Goal: Task Accomplishment & Management: Complete application form

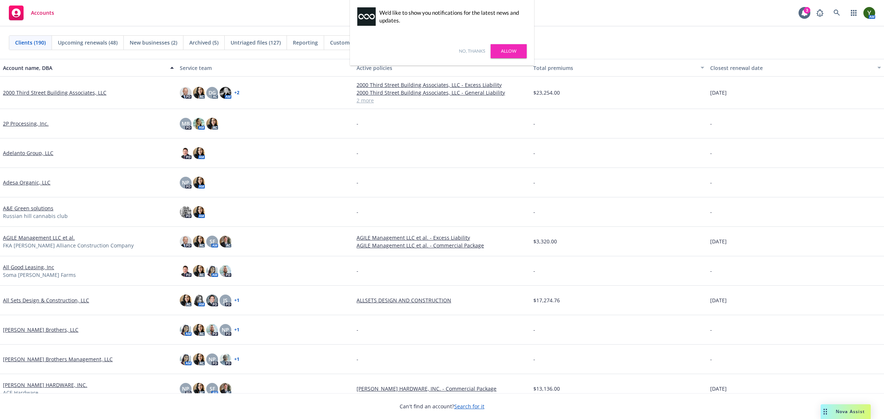
click at [460, 50] on link "No, thanks" at bounding box center [472, 51] width 26 height 7
click at [835, 18] on link at bounding box center [836, 13] width 15 height 15
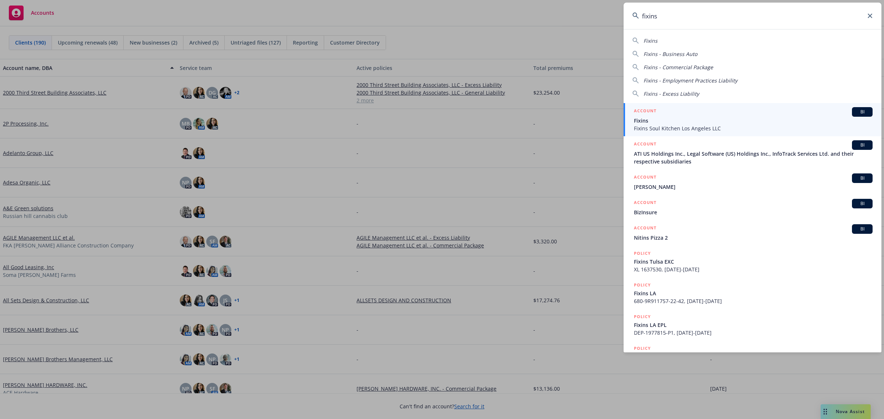
type input "fixins"
click at [704, 131] on span "Fixins Soul Kitchen Los Angeles LLC" at bounding box center [753, 128] width 239 height 8
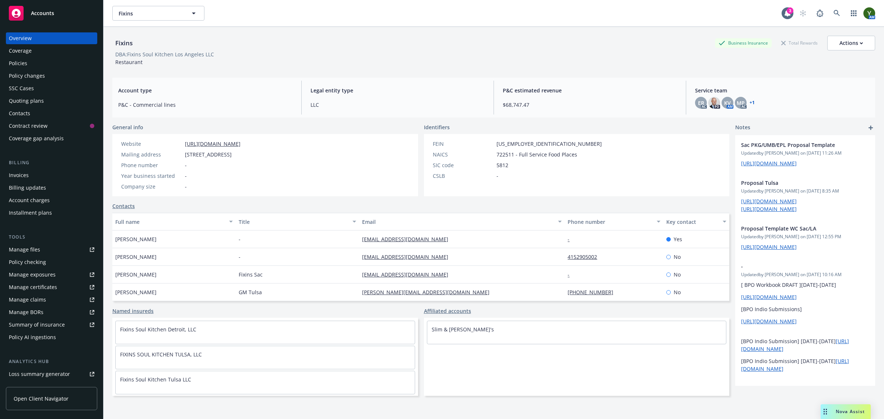
click at [47, 60] on div "Policies" at bounding box center [51, 63] width 85 height 12
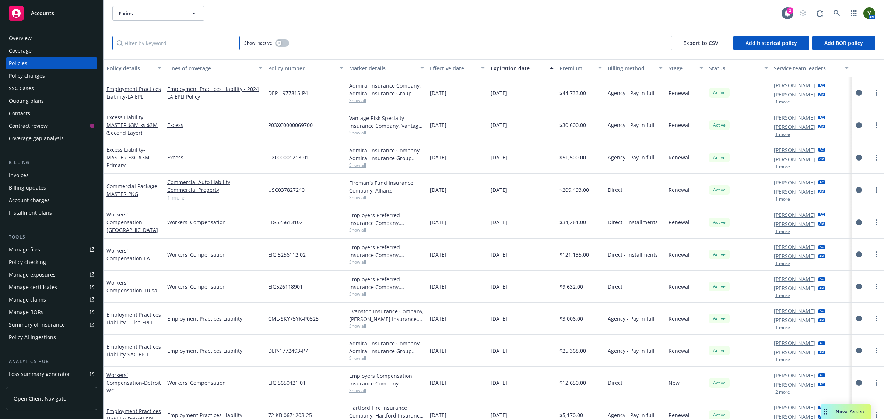
click at [180, 43] on input "Filter by keyword..." at bounding box center [175, 43] width 127 height 15
click at [279, 44] on icon "button" at bounding box center [278, 43] width 3 height 3
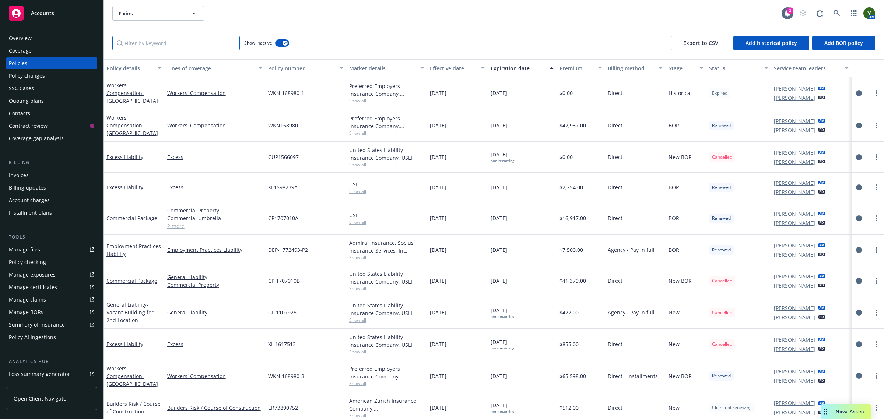
click at [206, 50] on input "Filter by keyword..." at bounding box center [175, 43] width 127 height 15
paste input "EIG 5256112 01"
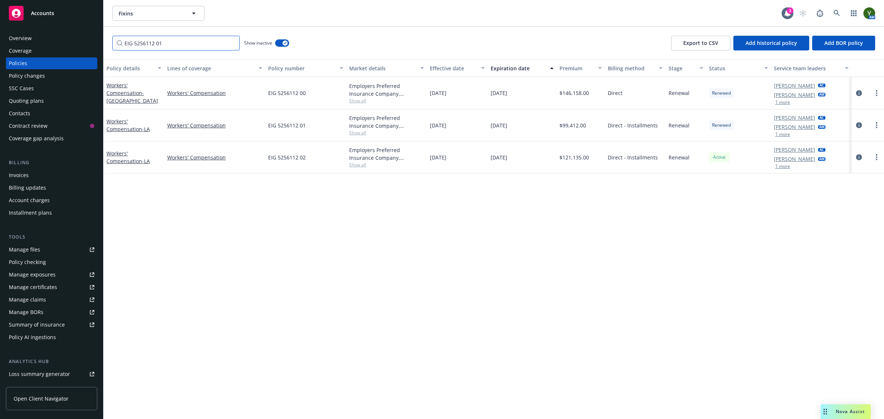
type input "EIG 5256112 01"
click at [858, 125] on icon "circleInformation" at bounding box center [859, 125] width 6 height 6
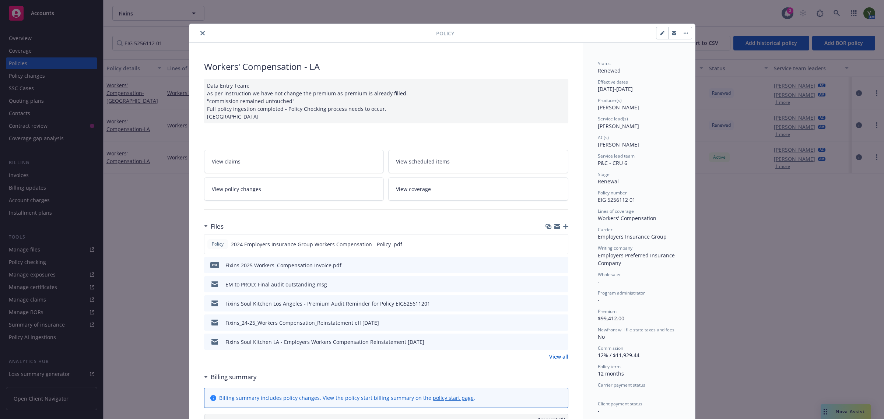
click at [257, 181] on link "View policy changes" at bounding box center [294, 188] width 180 height 23
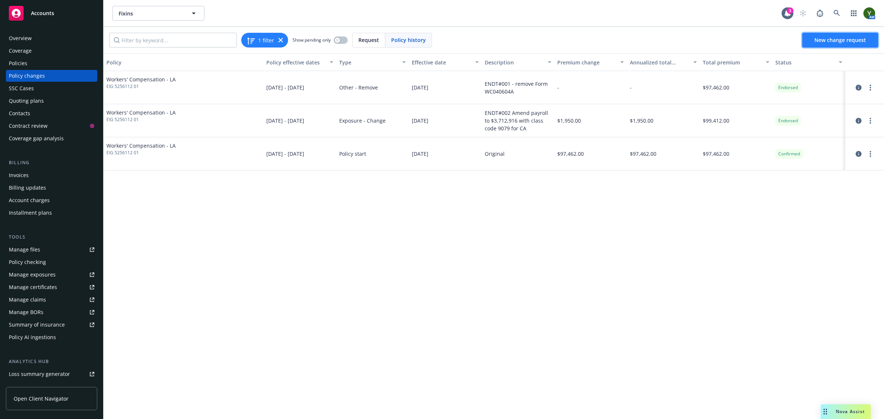
click at [831, 41] on span "New change request" at bounding box center [840, 39] width 52 height 7
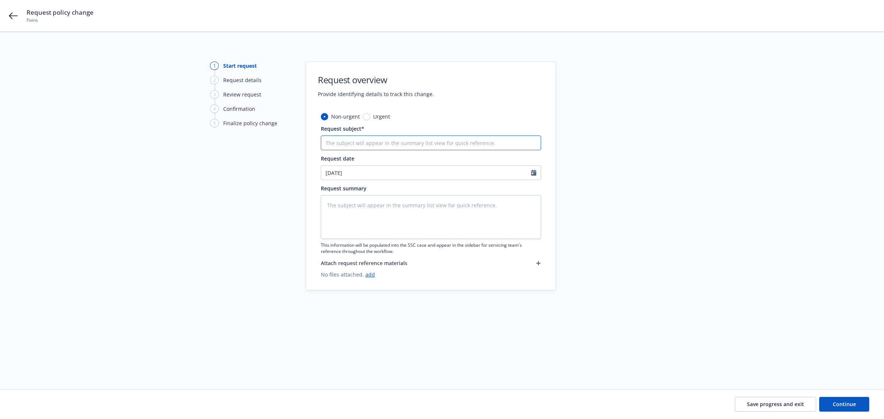
click at [357, 148] on input "Request subject*" at bounding box center [431, 142] width 220 height 15
paste input "2024-2025 Fixins LA Employers WC Final Audit - RP: -$7,985"
type textarea "x"
type input "2024-2025 Fixins LA Employers WC Final Audit - RP: -$7,985"
paste textarea "2024-2025 Fixins LA Employers WC Final Audit - RP: -$7,985"
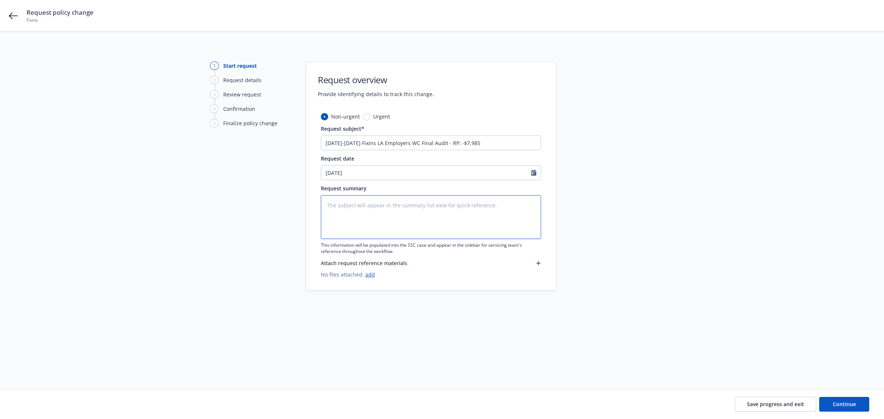
type textarea "x"
type textarea "2024-2025 Fixins LA Employers WC Final Audit - RP: -$7,985"
click at [840, 406] on span "Continue" at bounding box center [843, 404] width 23 height 7
type textarea "x"
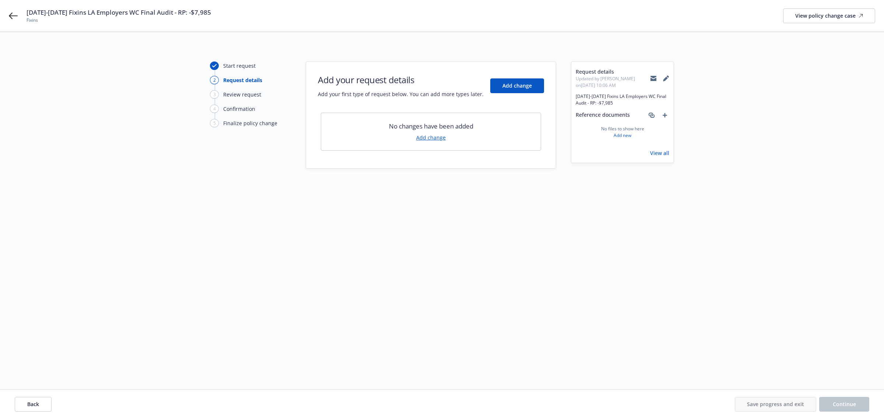
click at [433, 134] on link "Add change" at bounding box center [430, 138] width 29 height 8
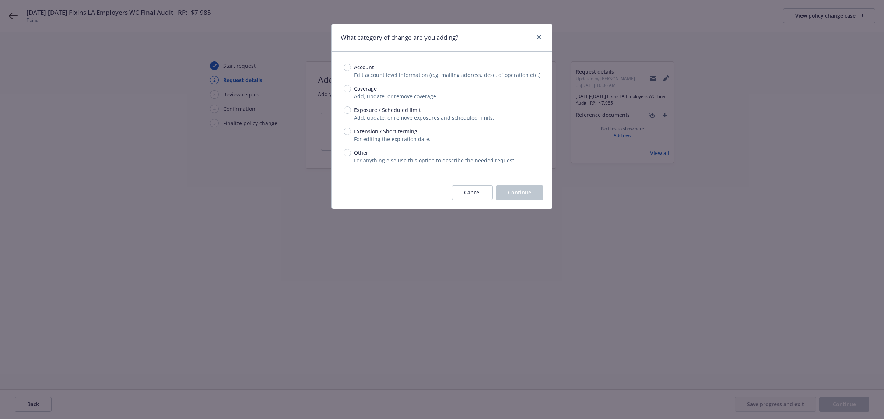
click at [387, 158] on span "For anything else use this option to describe the needed request." at bounding box center [435, 160] width 162 height 7
click at [350, 151] on input "Other" at bounding box center [346, 152] width 7 height 7
radio input "true"
click at [505, 189] on button "Continue" at bounding box center [519, 192] width 47 height 15
type textarea "x"
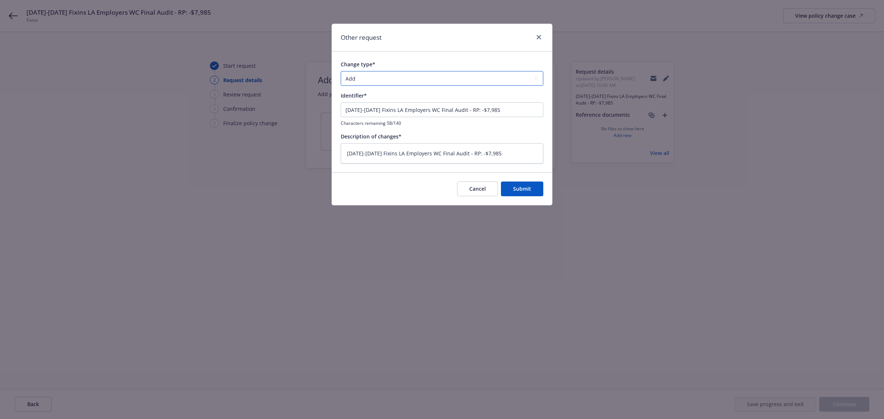
click at [367, 74] on select "Add Audit Change Remove" at bounding box center [442, 78] width 202 height 15
select select "AUDIT"
click at [341, 71] on select "Add Audit Change Remove" at bounding box center [442, 78] width 202 height 15
click at [519, 187] on span "Submit" at bounding box center [522, 188] width 18 height 7
type textarea "x"
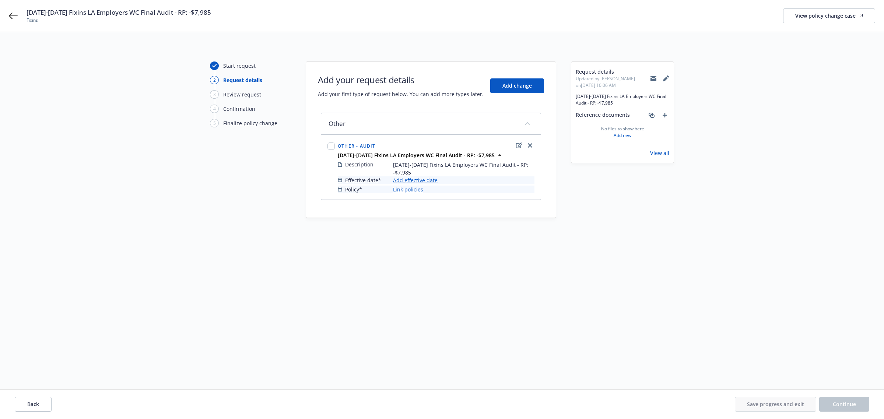
click at [404, 179] on link "Add effective date" at bounding box center [415, 180] width 45 height 8
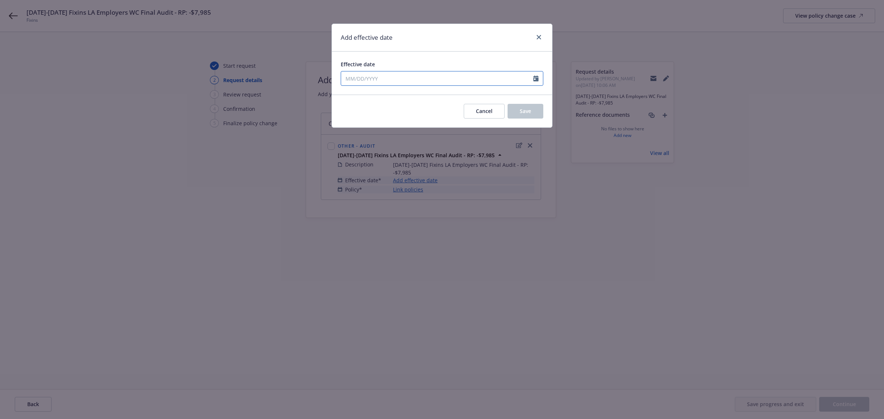
click at [370, 77] on input "Effective date" at bounding box center [437, 78] width 192 height 14
select select "9"
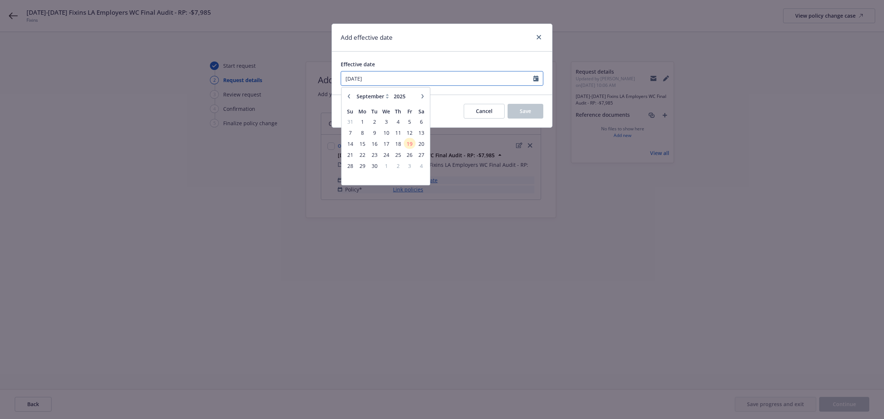
type input "05/01/2024"
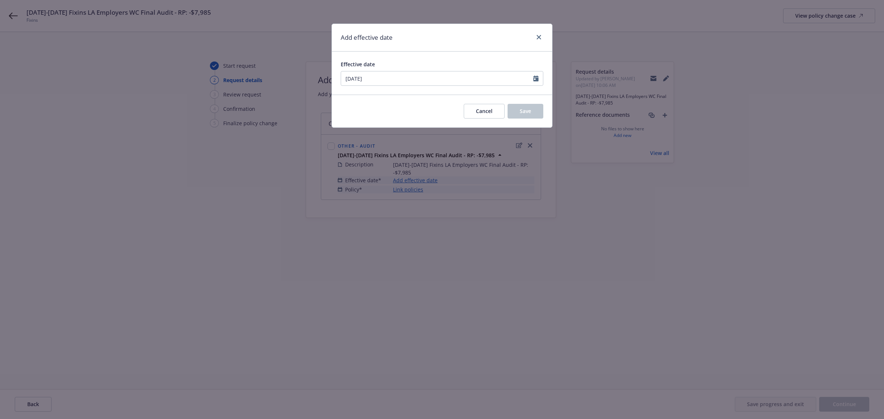
click at [416, 58] on div "Effective date 05/01/2024 January February March April May June July August Sep…" at bounding box center [442, 73] width 220 height 43
click at [543, 111] on div "Cancel Save" at bounding box center [442, 111] width 220 height 33
click at [521, 116] on button "Save" at bounding box center [525, 111] width 36 height 15
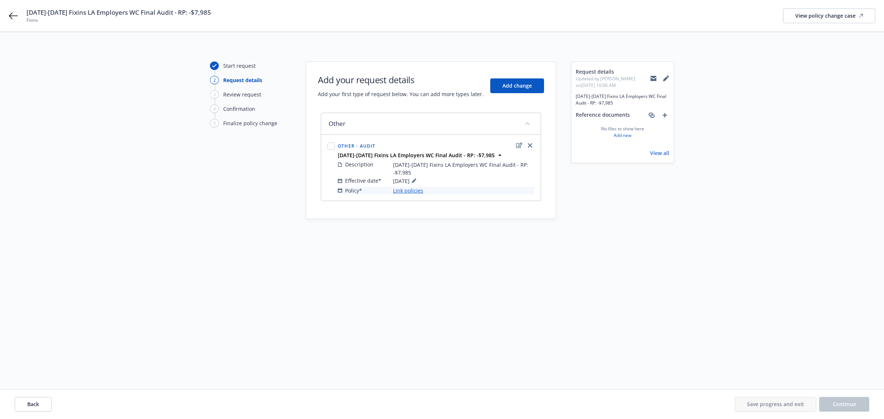
click at [405, 193] on link "Link policies" at bounding box center [408, 191] width 30 height 8
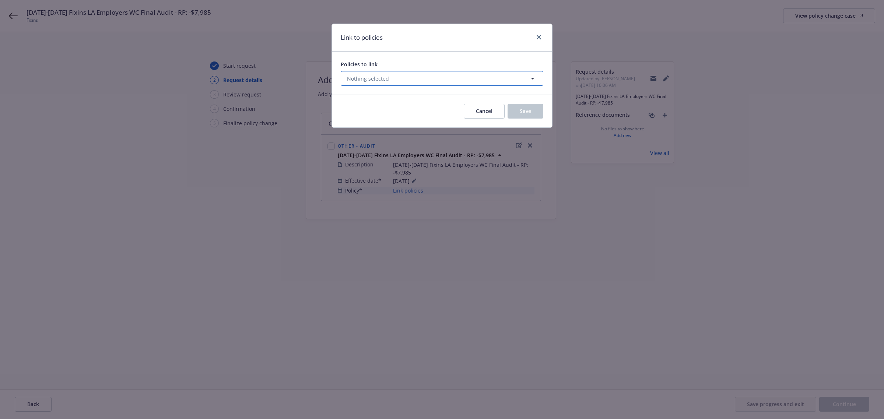
click at [401, 76] on button "Nothing selected" at bounding box center [442, 78] width 202 height 15
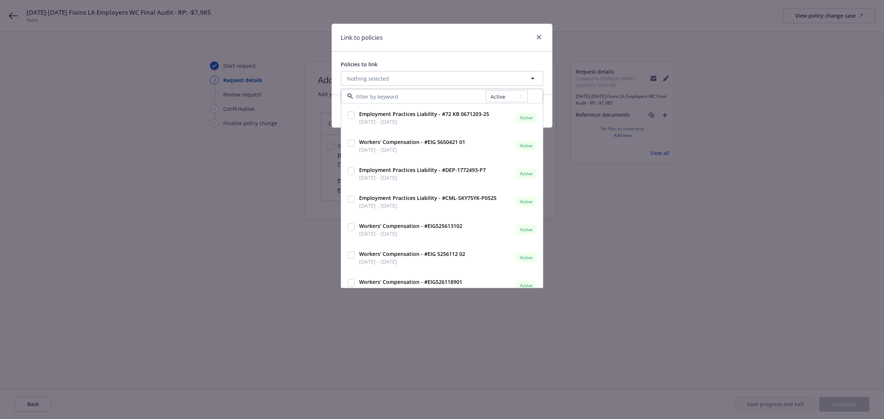
click at [504, 102] on div "All Active Upcoming Expired Cancelled" at bounding box center [507, 96] width 42 height 15
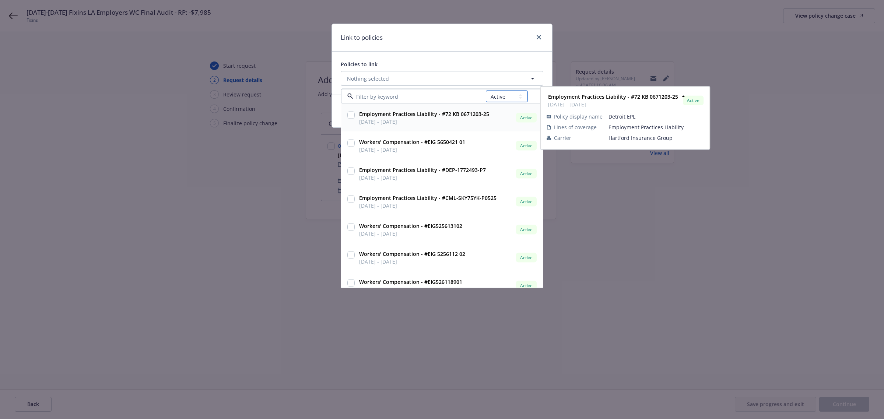
click at [498, 96] on select "All Active Upcoming Expired Cancelled" at bounding box center [507, 97] width 42 height 12
select select "EXPIRED"
click at [486, 91] on select "All Active Upcoming Expired Cancelled" at bounding box center [507, 97] width 42 height 12
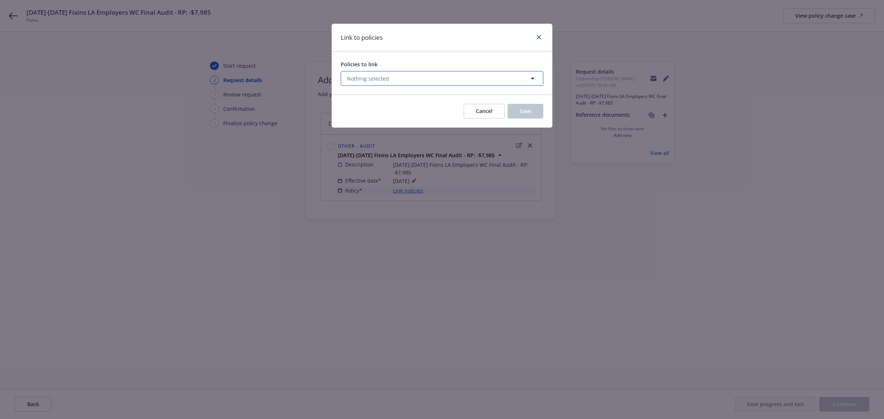
click at [382, 81] on span "Nothing selected" at bounding box center [368, 79] width 42 height 8
select select "EXPIRED"
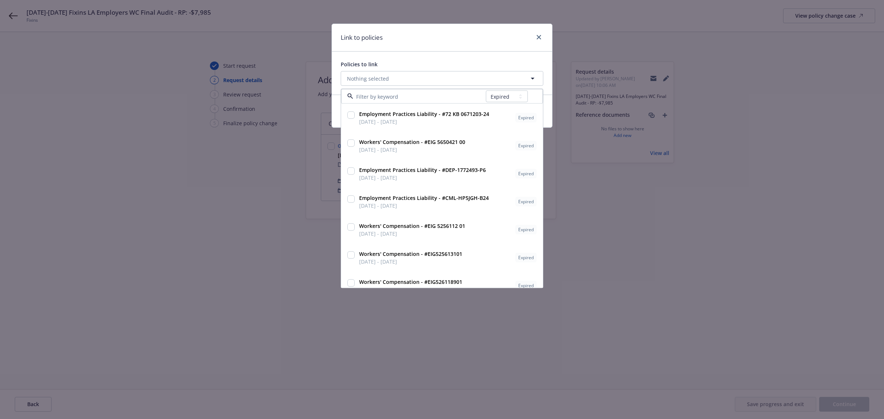
type input "EIG 5256112 01"
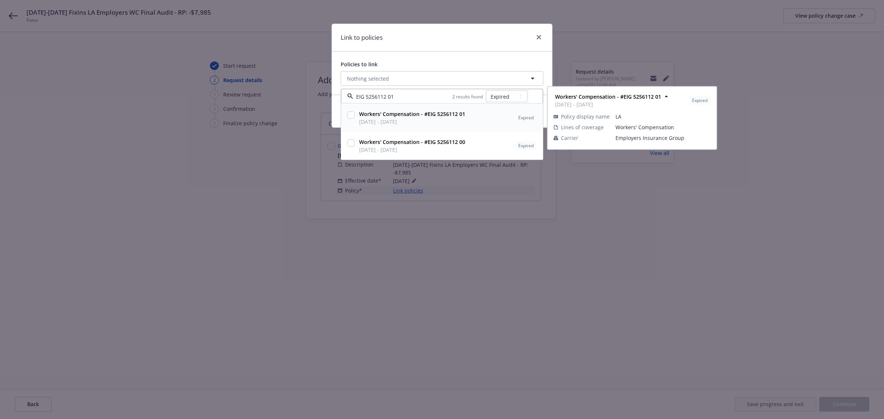
click at [395, 127] on div "Workers' Compensation - #EIG 5256112 01 05/01/2024 - 05/01/2025" at bounding box center [411, 118] width 110 height 18
checkbox input "true"
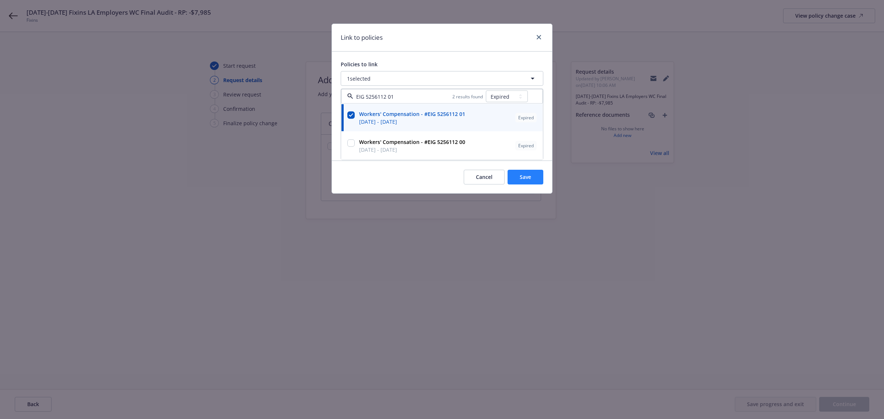
type input "EIG 5256112 01"
click at [523, 182] on button "Save" at bounding box center [525, 177] width 36 height 15
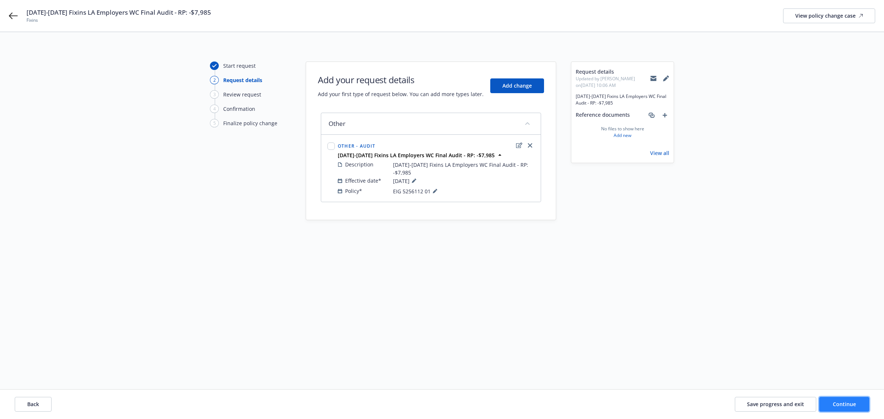
click at [831, 402] on button "Continue" at bounding box center [844, 404] width 50 height 15
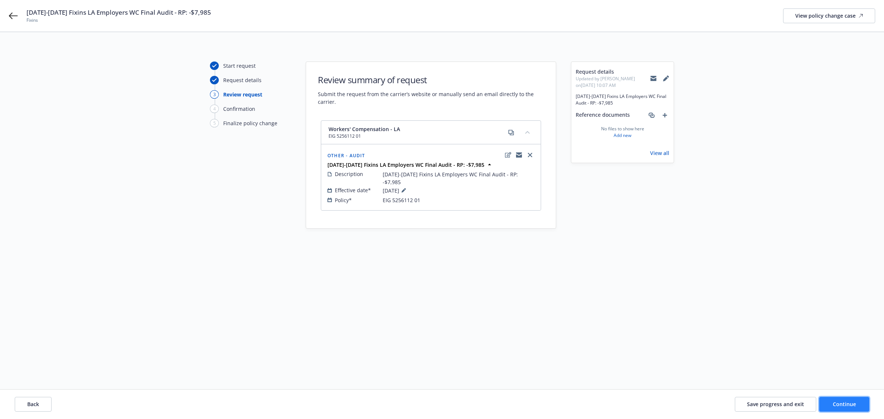
click at [841, 403] on span "Continue" at bounding box center [843, 404] width 23 height 7
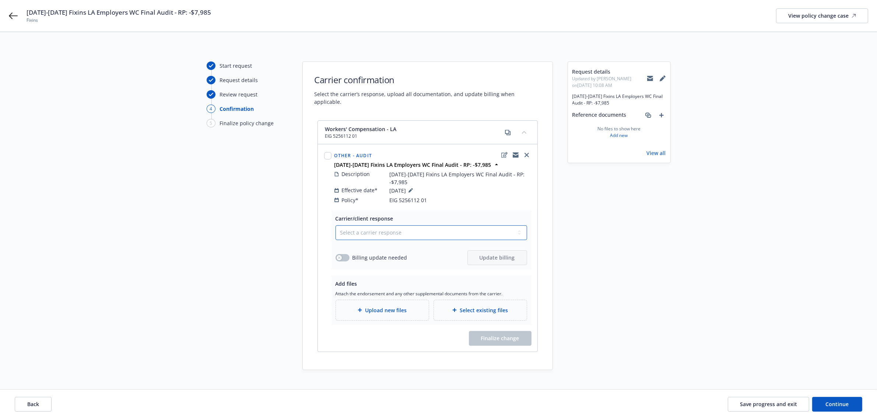
click at [372, 226] on select "Select a carrier response Accepted Accepted with revision No endorsement needed…" at bounding box center [430, 232] width 191 height 15
select select "ACCEPTED"
click at [335, 225] on select "Select a carrier response Accepted Accepted with revision No endorsement needed…" at bounding box center [430, 232] width 191 height 15
drag, startPoint x: 341, startPoint y: 251, endPoint x: 389, endPoint y: 251, distance: 47.9
click at [342, 254] on button "button" at bounding box center [342, 257] width 14 height 7
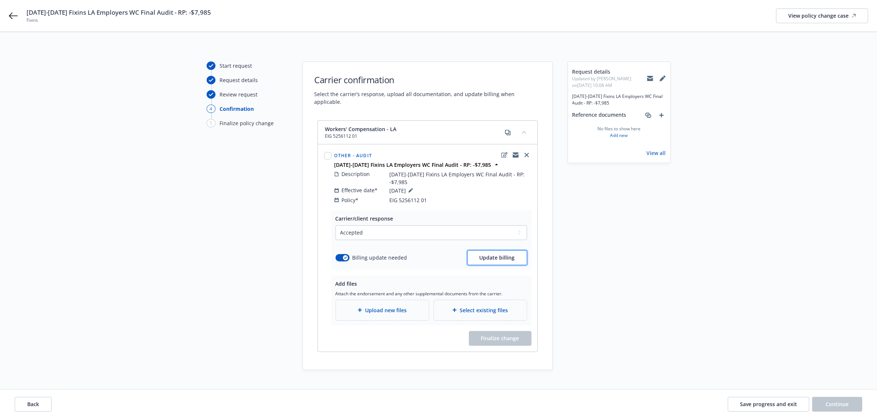
click at [489, 254] on span "Update billing" at bounding box center [496, 257] width 35 height 7
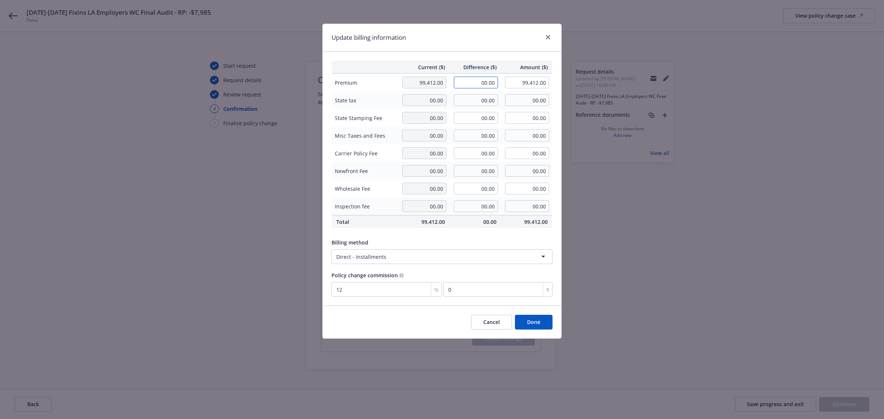
click at [470, 81] on input "00.00" at bounding box center [476, 83] width 44 height 12
type input "-7,985.00"
type input "91,427.00"
type input "-958.2"
click at [501, 230] on div "Current ($) Difference ($) Amount ($) Premium 99,412.00 -7,985.00 91,427.00 Sta…" at bounding box center [441, 179] width 239 height 254
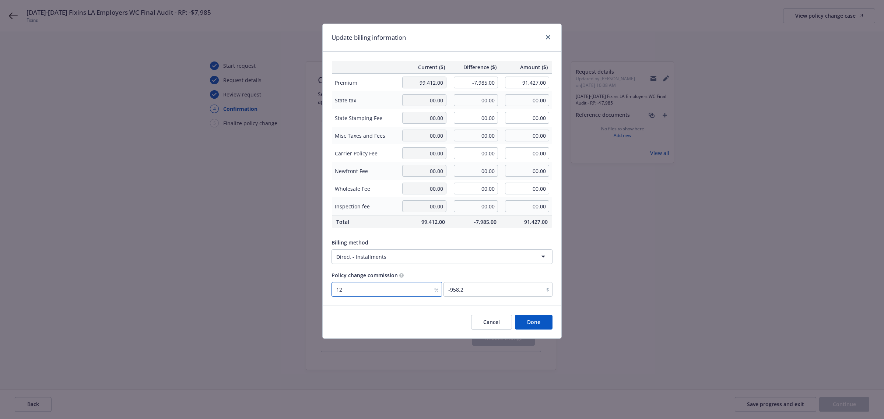
click at [389, 293] on input "12" at bounding box center [386, 289] width 110 height 15
click at [538, 326] on button "Done" at bounding box center [534, 322] width 38 height 15
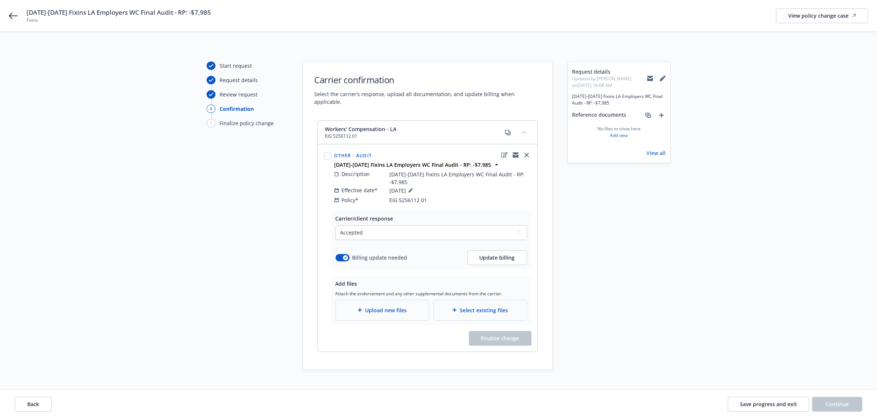
click at [391, 306] on span "Upload new files" at bounding box center [386, 310] width 42 height 8
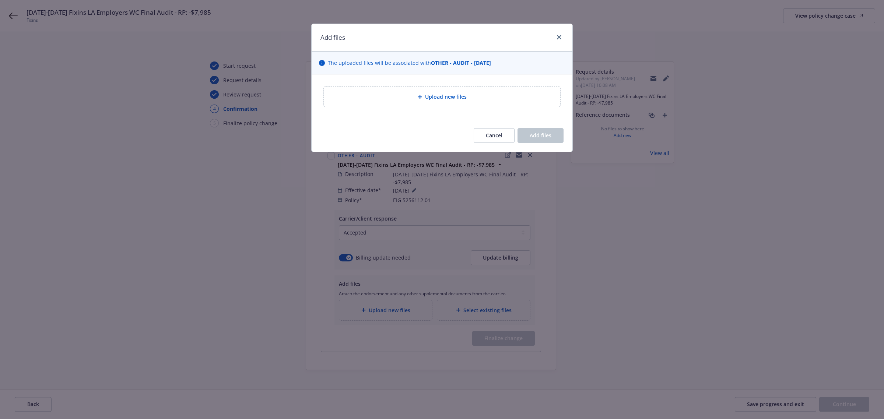
click at [439, 95] on span "Upload new files" at bounding box center [446, 97] width 42 height 8
click at [435, 98] on span "Upload new files" at bounding box center [446, 97] width 42 height 8
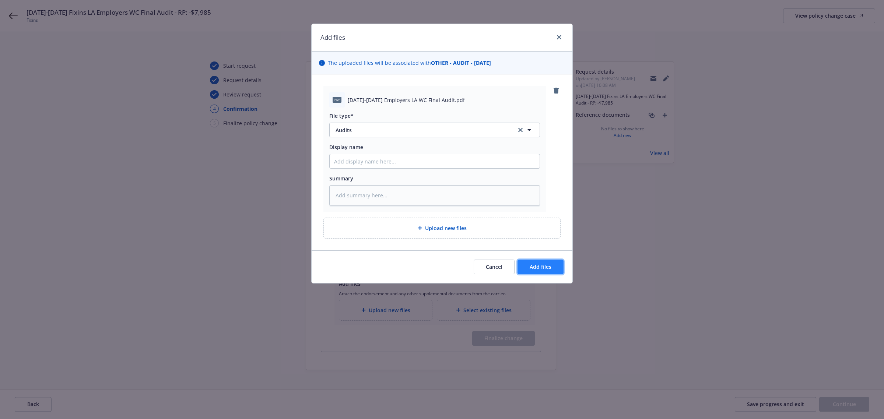
click at [538, 263] on span "Add files" at bounding box center [540, 266] width 22 height 7
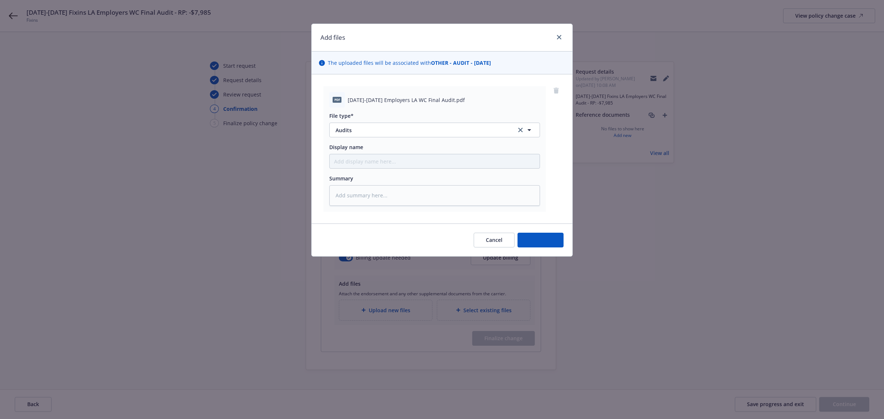
type textarea "x"
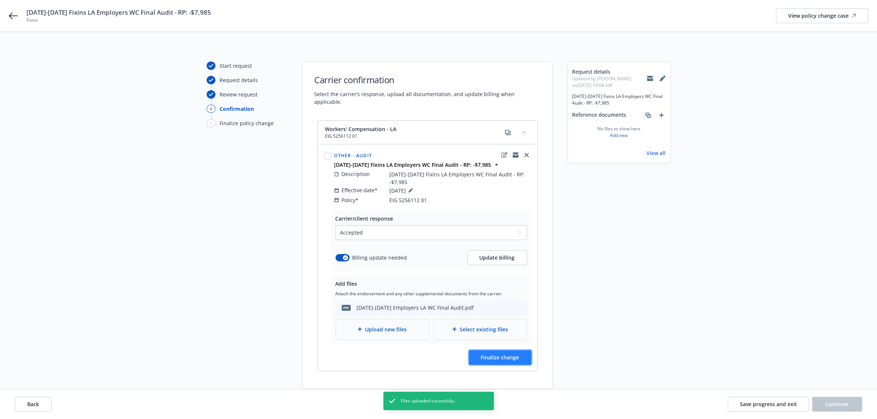
click at [476, 350] on button "Finalize change" at bounding box center [500, 357] width 63 height 15
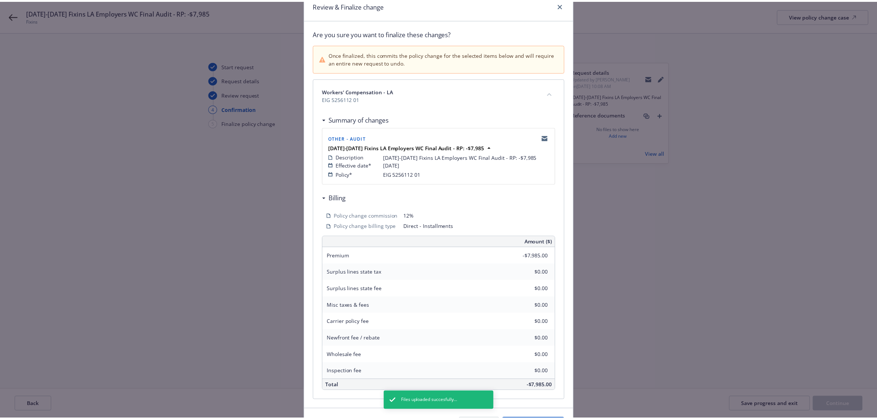
scroll to position [80, 0]
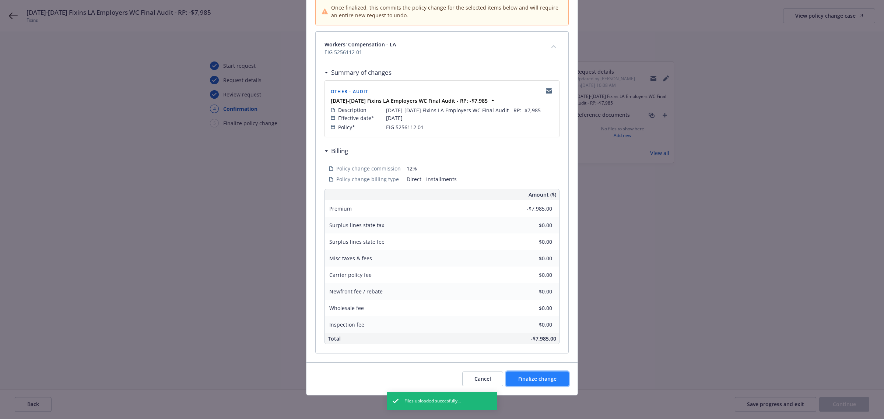
click at [532, 380] on span "Finalize change" at bounding box center [537, 378] width 38 height 7
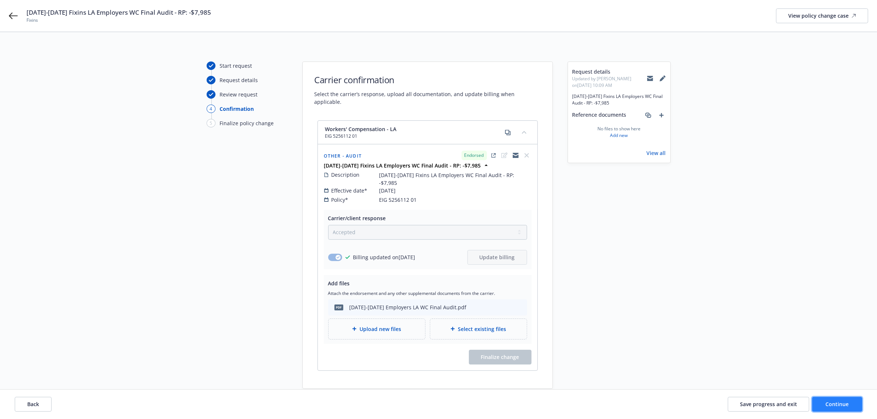
click at [815, 402] on button "Continue" at bounding box center [837, 404] width 50 height 15
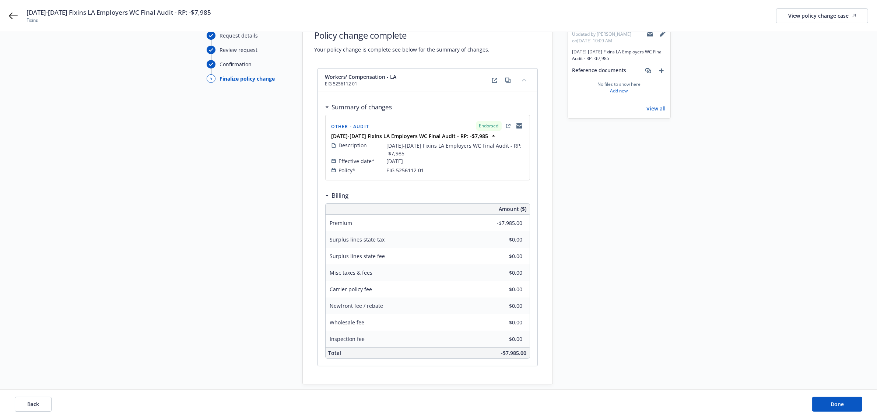
scroll to position [88, 0]
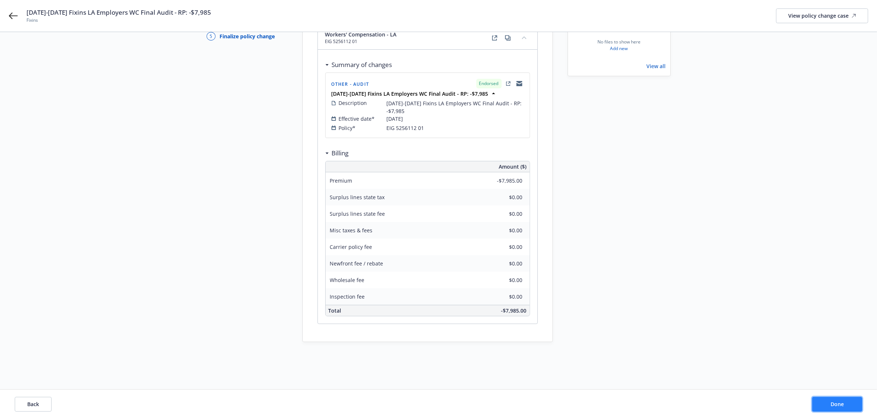
click at [822, 407] on button "Done" at bounding box center [837, 404] width 50 height 15
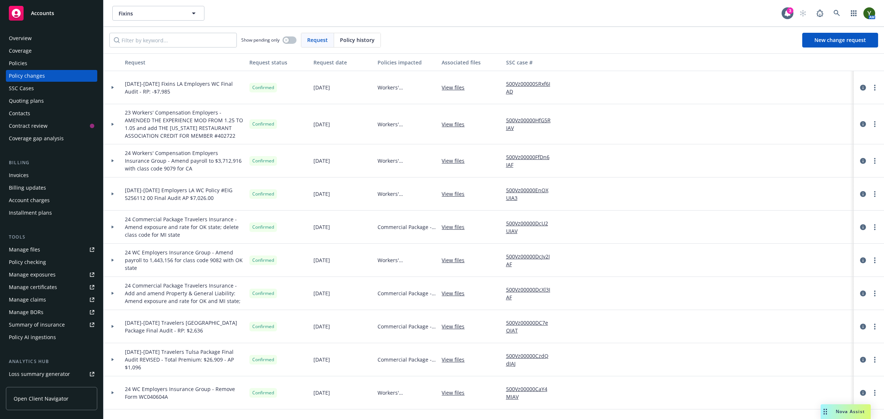
click at [41, 113] on div "Contacts" at bounding box center [51, 113] width 85 height 12
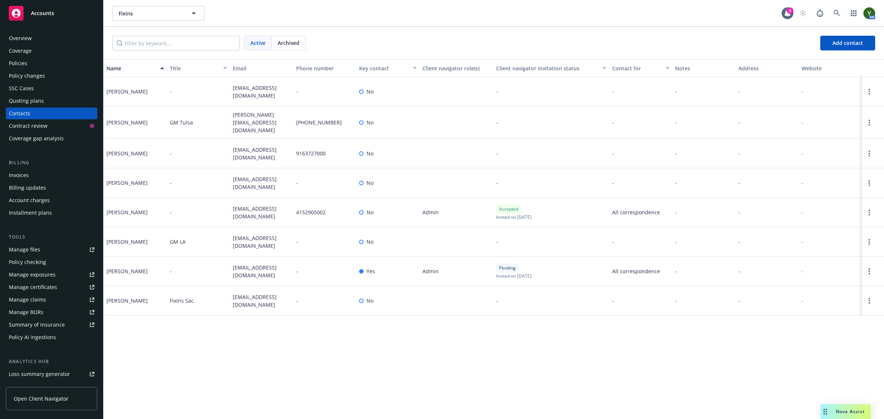
click at [268, 212] on span "jjames@fixins.com" at bounding box center [261, 212] width 57 height 15
copy span "jjames@fixins.com"
click at [246, 241] on span "mbeaver@fixinsla.com" at bounding box center [261, 241] width 57 height 15
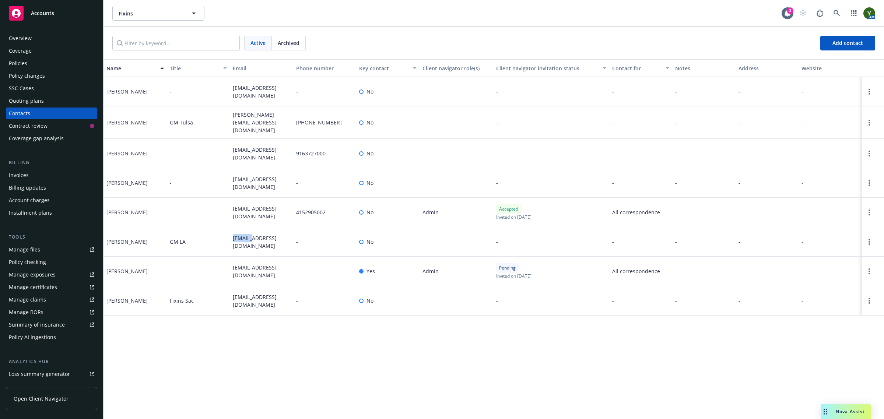
click at [246, 241] on span "mbeaver@fixinsla.com" at bounding box center [261, 241] width 57 height 15
copy span "mbeaver@fixinsla.com"
click at [41, 59] on div "Policies" at bounding box center [51, 63] width 85 height 12
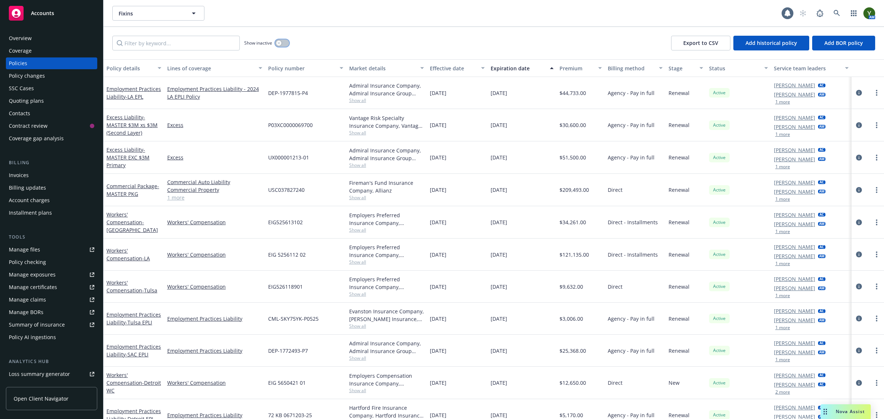
click at [288, 46] on button "button" at bounding box center [282, 42] width 14 height 7
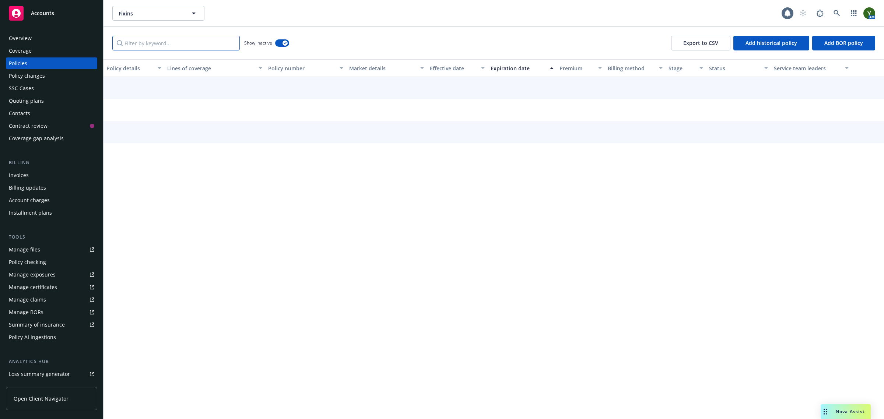
click at [183, 45] on input "Filter by keyword..." at bounding box center [175, 43] width 127 height 15
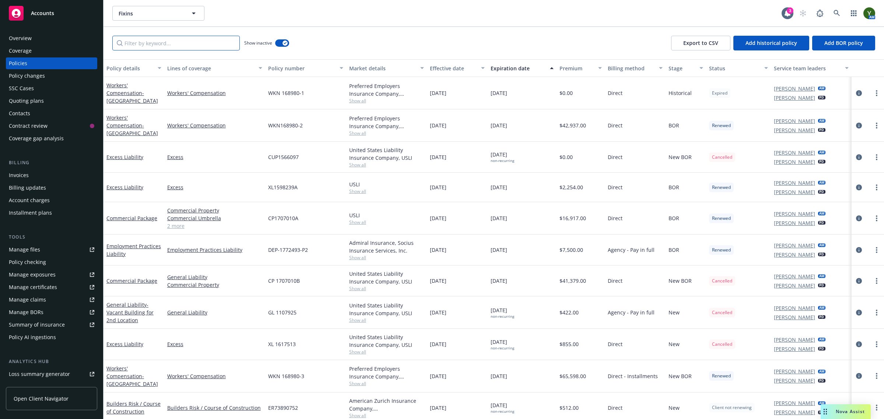
type input "w"
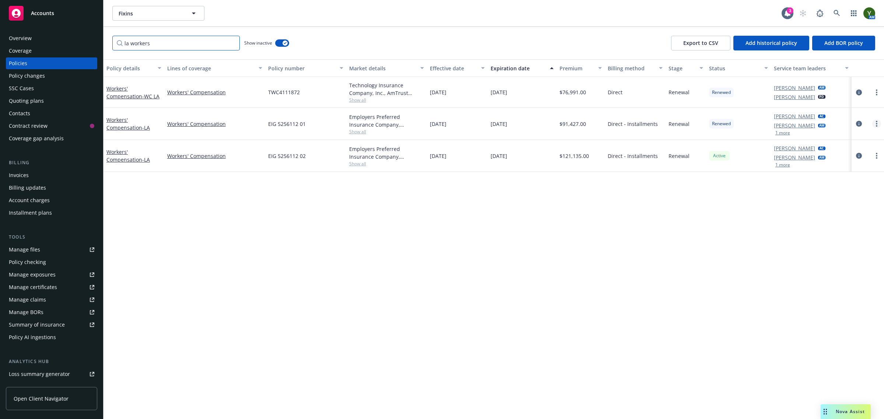
type input "la workers"
click at [878, 124] on link "more" at bounding box center [876, 123] width 9 height 9
click at [825, 224] on link "Copy logging email" at bounding box center [837, 227] width 87 height 15
click at [833, 10] on icon at bounding box center [836, 13] width 7 height 7
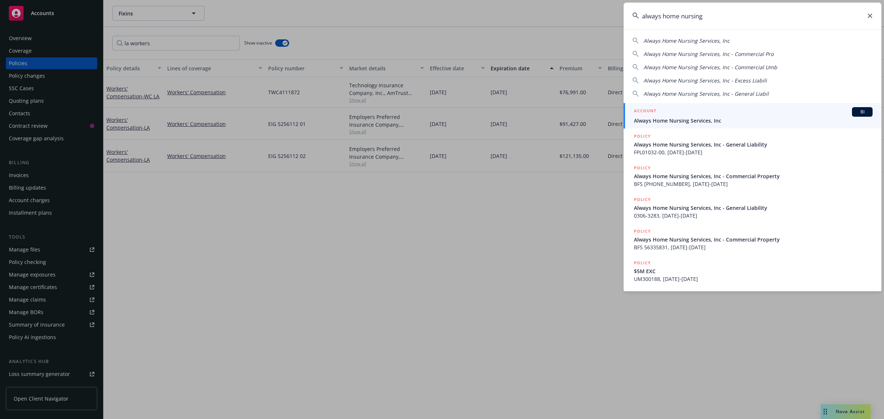
type input "always home nursing"
click at [688, 123] on span "Always Home Nursing Services, Inc" at bounding box center [753, 121] width 239 height 8
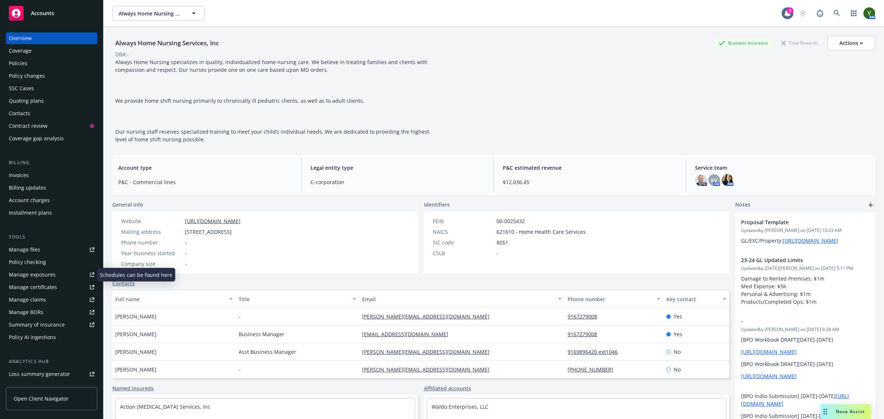
click at [41, 273] on div "Manage exposures" at bounding box center [32, 275] width 47 height 12
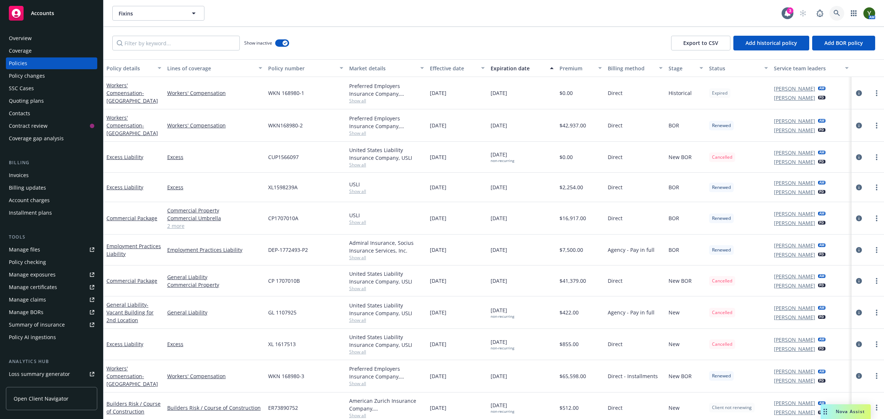
click at [834, 12] on icon at bounding box center [836, 13] width 7 height 7
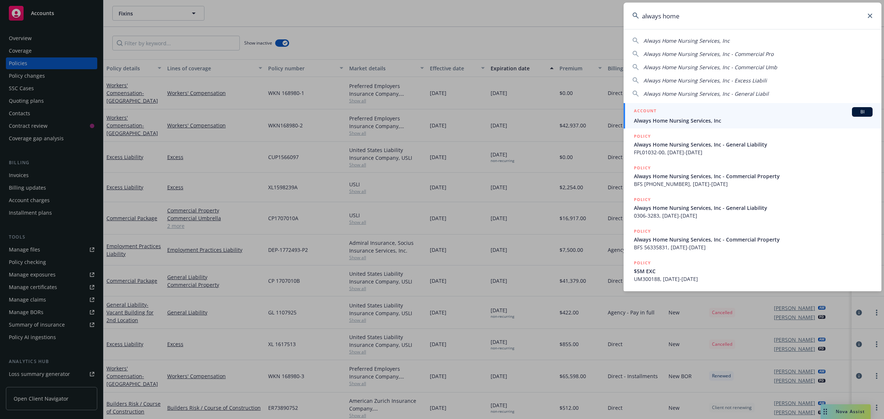
type input "always home"
click at [763, 121] on span "Always Home Nursing Services, Inc" at bounding box center [753, 121] width 239 height 8
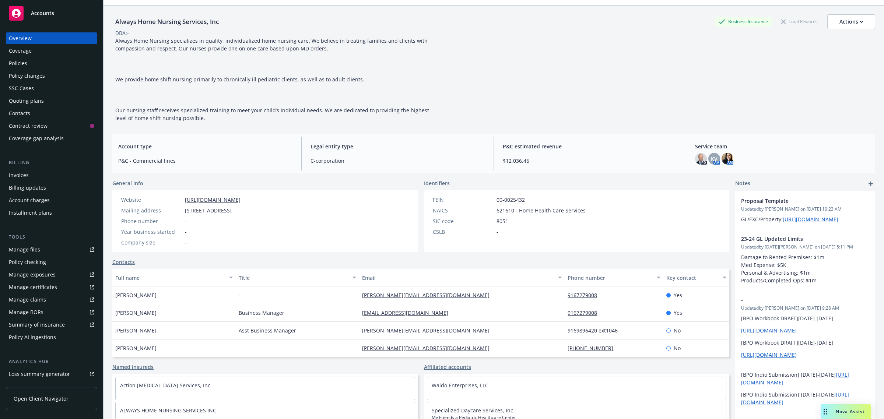
scroll to position [43, 0]
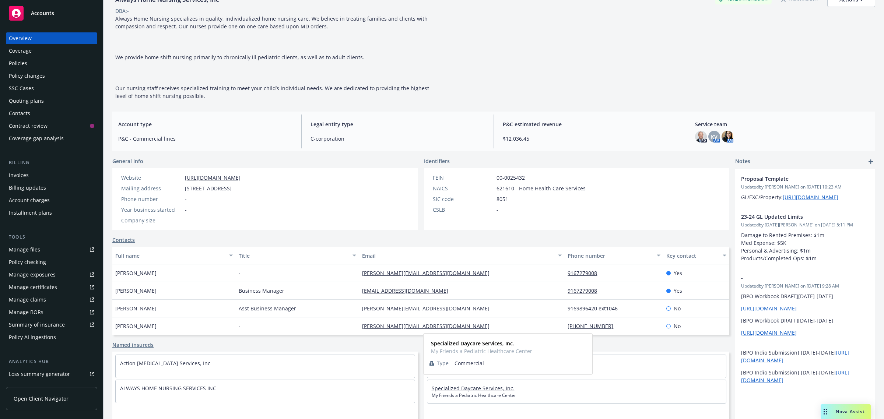
click at [478, 389] on link "Specialized Daycare Services, Inc." at bounding box center [472, 388] width 83 height 7
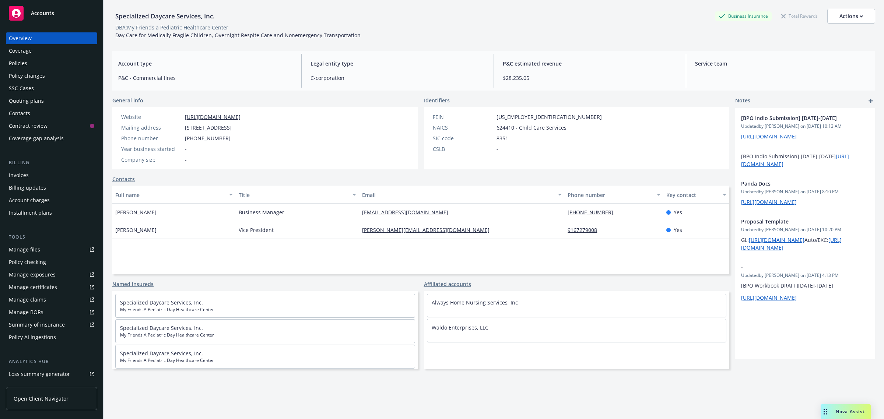
scroll to position [27, 0]
click at [32, 275] on div "Manage exposures" at bounding box center [32, 275] width 47 height 12
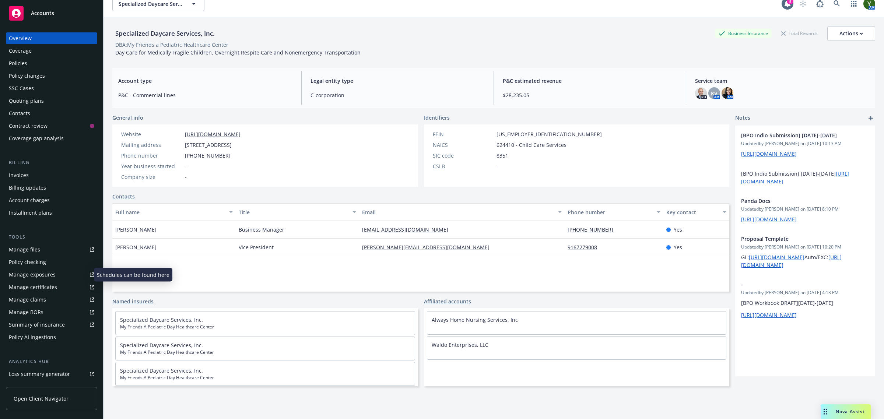
scroll to position [0, 0]
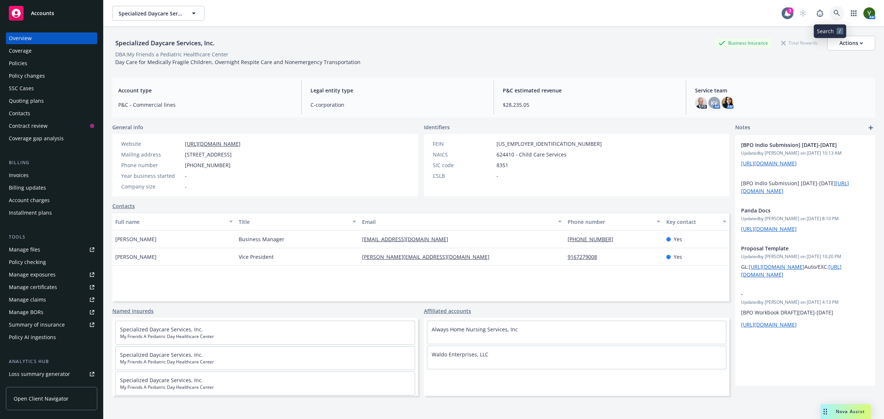
click at [830, 18] on link at bounding box center [836, 13] width 15 height 15
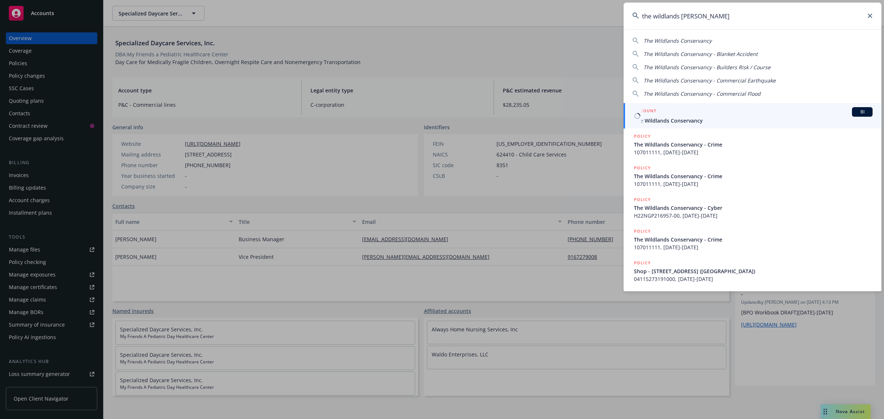
type input "the wildlands conser"
click at [692, 108] on div "ACCOUNT BI" at bounding box center [753, 112] width 239 height 10
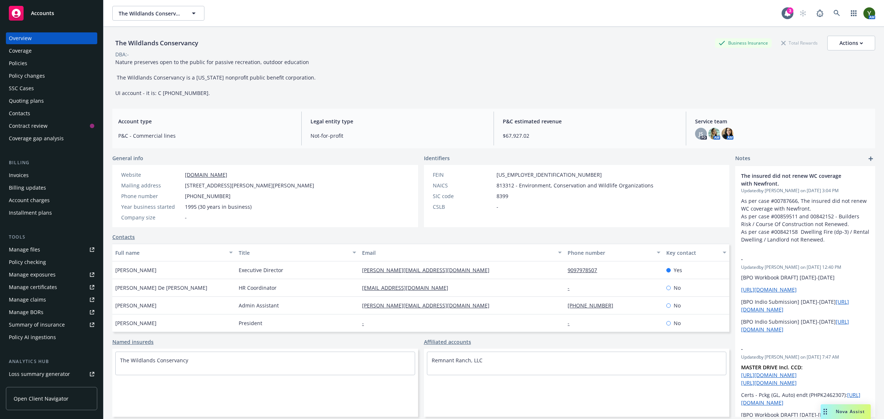
click at [34, 66] on div "Policies" at bounding box center [51, 63] width 85 height 12
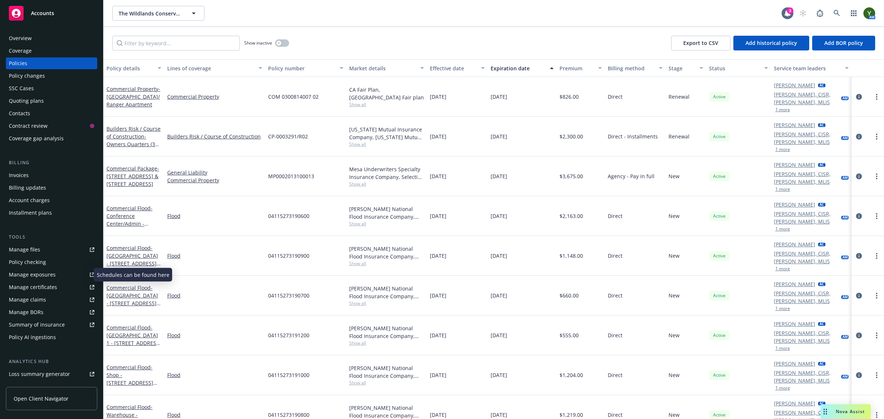
click at [47, 274] on div "Manage exposures" at bounding box center [32, 275] width 47 height 12
drag, startPoint x: 29, startPoint y: 60, endPoint x: 81, endPoint y: 57, distance: 52.3
click at [29, 60] on div "Policies" at bounding box center [51, 63] width 85 height 12
click at [142, 47] on input "Filter by keyword..." at bounding box center [175, 43] width 127 height 15
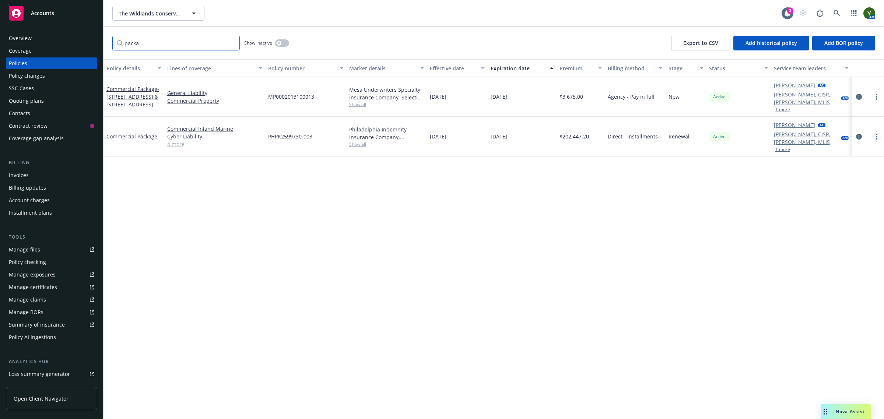
type input "packa"
click at [875, 135] on icon "more" at bounding box center [875, 137] width 1 height 6
click at [821, 237] on link "Copy logging email" at bounding box center [837, 240] width 87 height 15
click at [858, 135] on icon "circleInformation" at bounding box center [859, 137] width 6 height 6
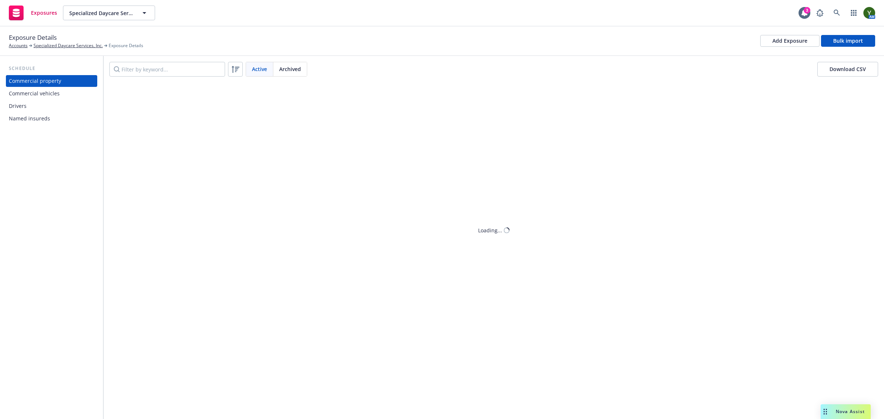
click at [58, 110] on div "Drivers" at bounding box center [51, 106] width 85 height 12
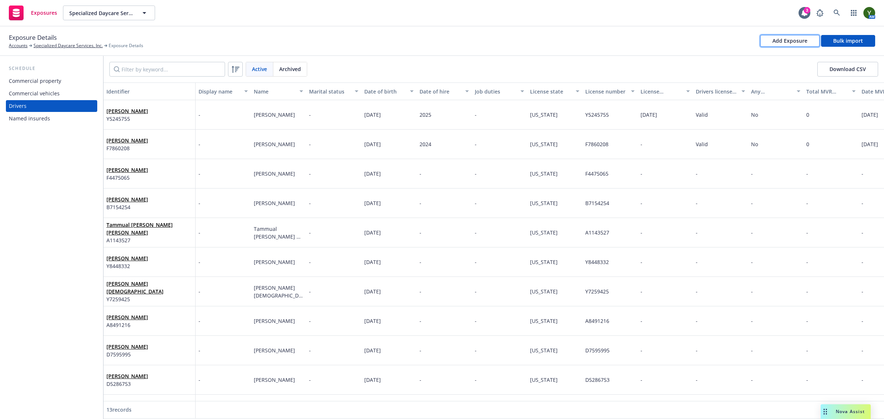
click at [761, 43] on button "Add Exposure" at bounding box center [789, 41] width 59 height 12
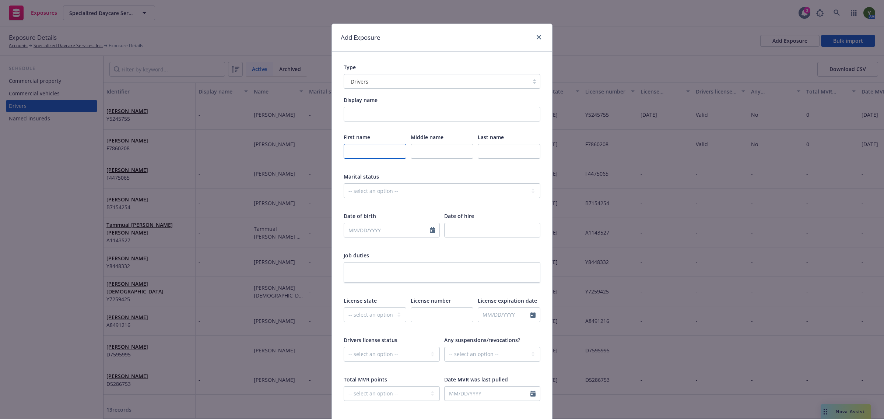
click at [352, 157] on input "text" at bounding box center [374, 151] width 63 height 15
type input "Angie"
click at [426, 150] on input "I" at bounding box center [441, 151] width 63 height 15
type input "Irene"
type input "Gedarro"
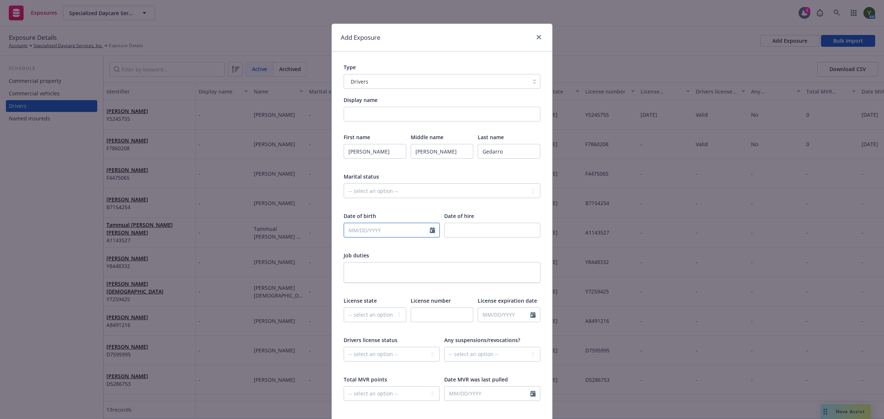
select select "9"
click at [350, 232] on input "text" at bounding box center [387, 230] width 86 height 14
type input "01/17/1992"
click at [532, 214] on div "Date of hire" at bounding box center [492, 216] width 96 height 8
click at [488, 229] on input "number" at bounding box center [492, 230] width 96 height 15
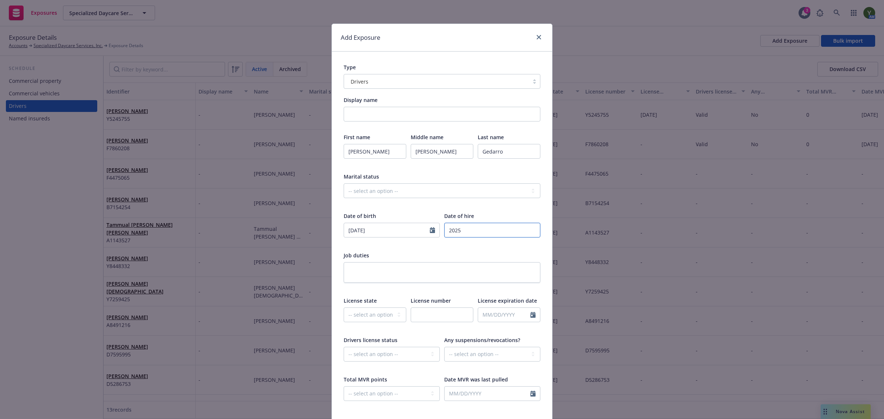
type input "2025"
click at [350, 317] on select "-- select an option -- Alaska Alabama Arkansas American Samoa Arizona Californi…" at bounding box center [374, 314] width 63 height 15
click at [343, 307] on select "-- select an option -- Alaska Alabama Arkansas American Samoa Arizona Californi…" at bounding box center [374, 314] width 63 height 15
click at [361, 172] on div "First name Angie Middle name Irene Last name Gedarro Marital status -- select a…" at bounding box center [441, 271] width 197 height 277
click at [362, 318] on select "-- select an option -- Alaska Alabama Arkansas American Samoa Arizona Californi…" at bounding box center [374, 314] width 63 height 15
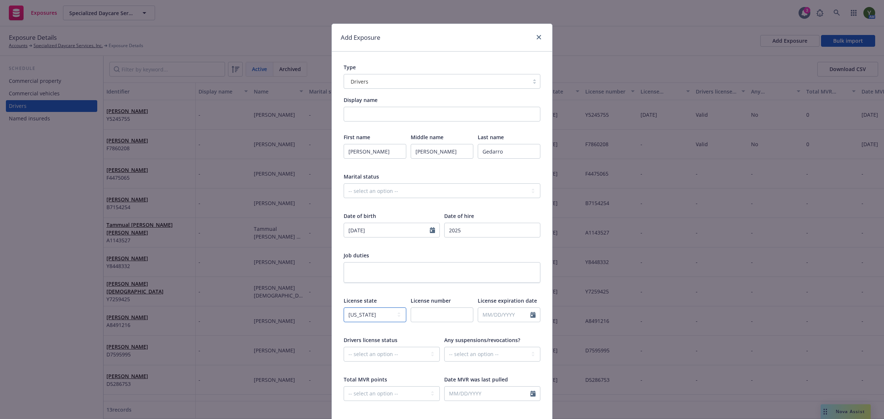
select select "CA"
click at [343, 307] on select "-- select an option -- Alaska Alabama Arkansas American Samoa Arizona Californi…" at bounding box center [374, 314] width 63 height 15
click at [457, 307] on input "text" at bounding box center [441, 314] width 63 height 15
paste input "F1497483"
type input "F1497483"
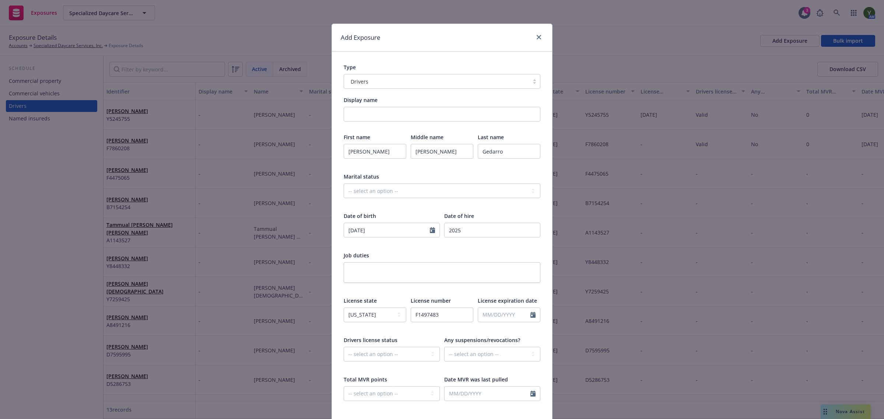
click at [503, 305] on div "License expiration date" at bounding box center [508, 314] width 63 height 35
click at [500, 313] on input "text" at bounding box center [504, 315] width 52 height 14
select select "9"
drag, startPoint x: 437, startPoint y: 286, endPoint x: 479, endPoint y: 288, distance: 41.6
click at [437, 286] on div at bounding box center [441, 289] width 197 height 7
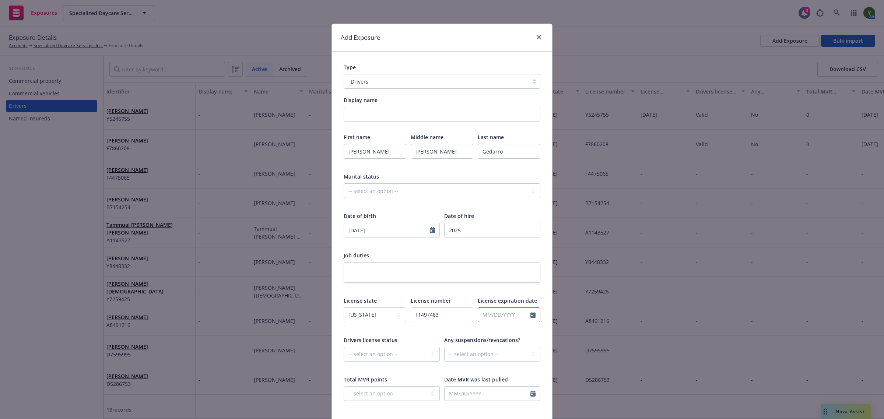
click at [478, 312] on input "text" at bounding box center [504, 315] width 52 height 14
select select "9"
paste input "01/17/2030"
type input "01/17/2030"
click at [444, 299] on span "License number" at bounding box center [430, 300] width 40 height 7
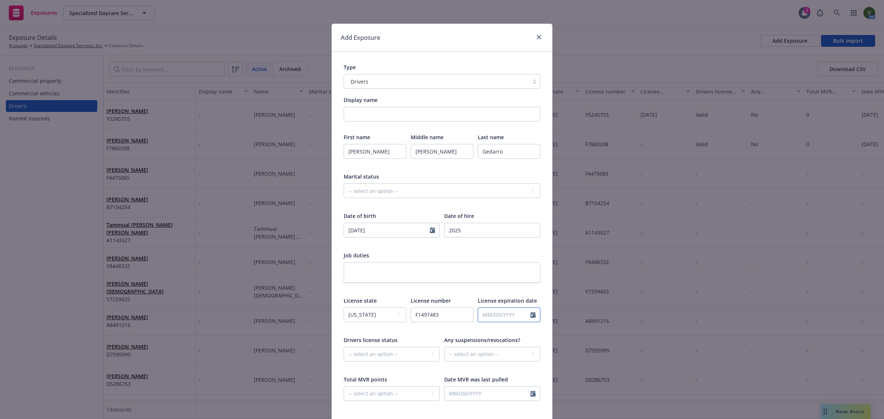
click at [480, 315] on input "text" at bounding box center [504, 315] width 52 height 14
select select "9"
paste input "01/17/2030"
click at [485, 312] on input "01/17/2030" at bounding box center [504, 315] width 52 height 14
type input "01/17/2030"
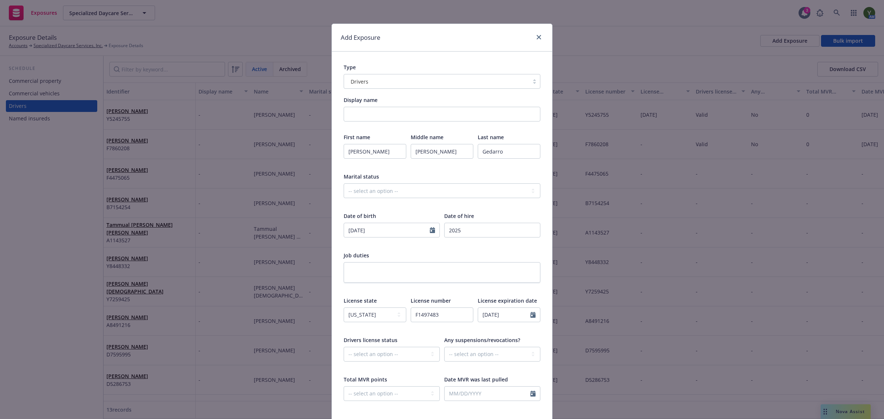
click at [392, 210] on div "First name Angie Middle name Irene Last name Gedarro Marital status -- select a…" at bounding box center [441, 271] width 197 height 277
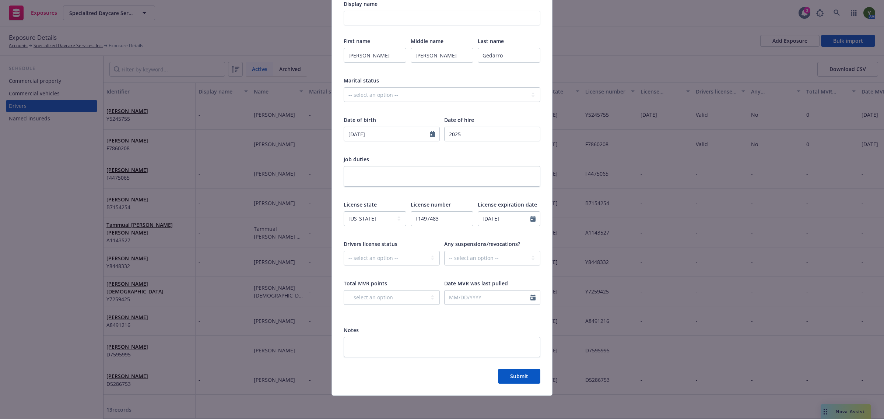
scroll to position [96, 0]
click at [390, 253] on select "-- select an option -- Cancelled Denied Disqualified Expired Invalid Limited No…" at bounding box center [391, 257] width 96 height 15
click at [383, 257] on select "-- select an option -- Cancelled Denied Disqualified Expired Invalid Limited No…" at bounding box center [391, 257] width 96 height 15
select select "VALID"
click at [343, 250] on select "-- select an option -- Cancelled Denied Disqualified Expired Invalid Limited No…" at bounding box center [391, 257] width 96 height 15
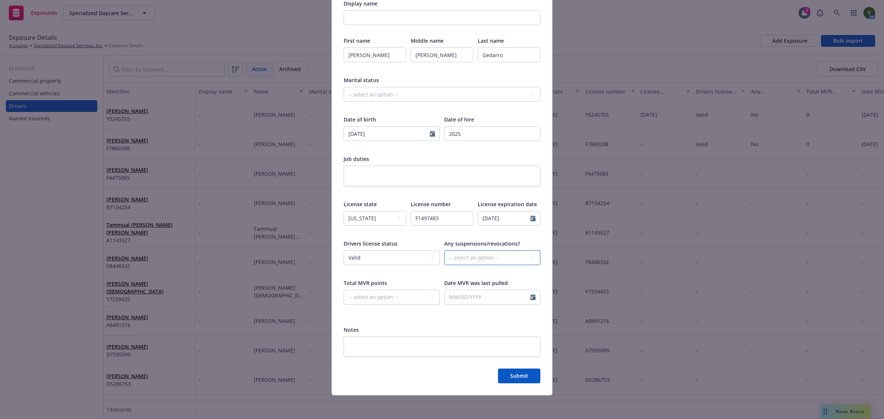
click at [455, 258] on select "-- select an option -- Unknown Yes No" at bounding box center [492, 257] width 96 height 15
select select "NO"
click at [444, 250] on select "-- select an option -- Unknown Yes No" at bounding box center [492, 257] width 96 height 15
click at [398, 302] on select "-- select an option -- 0 1 2 3 4 5+ N/A" at bounding box center [391, 297] width 96 height 15
select select "ZERO"
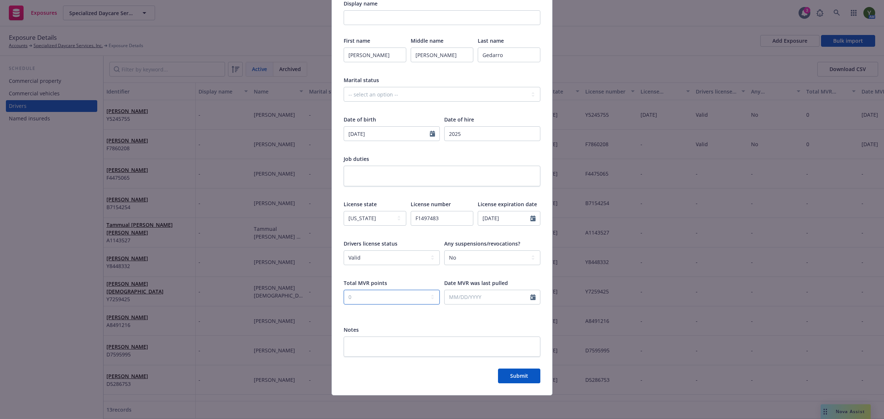
click at [343, 290] on select "-- select an option -- 0 1 2 3 4 5+ N/A" at bounding box center [391, 297] width 96 height 15
click at [470, 297] on input "text" at bounding box center [487, 297] width 86 height 14
select select "9"
click at [512, 358] on span "19" at bounding box center [513, 361] width 10 height 9
type input "09/19/2025"
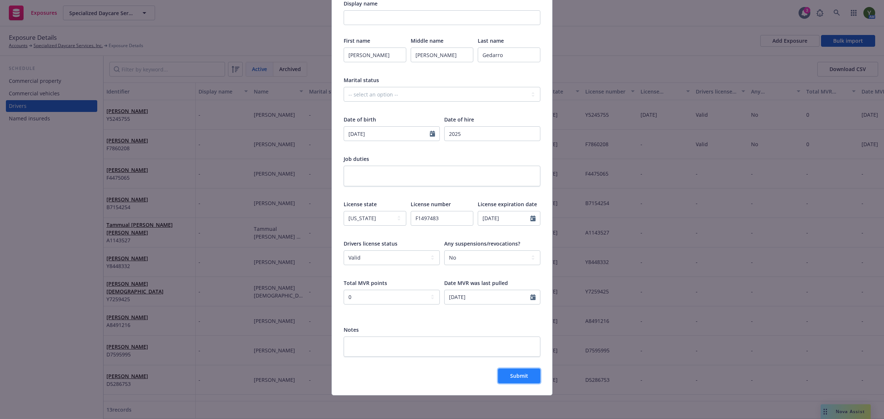
click at [514, 378] on span "Submit" at bounding box center [519, 375] width 18 height 7
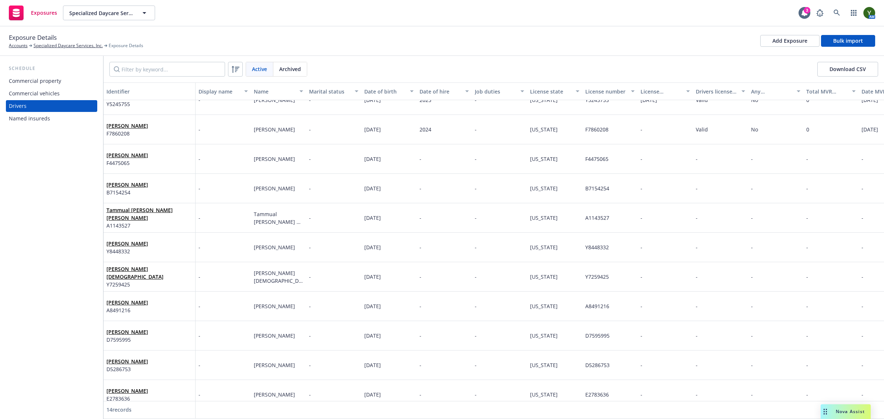
scroll to position [0, 0]
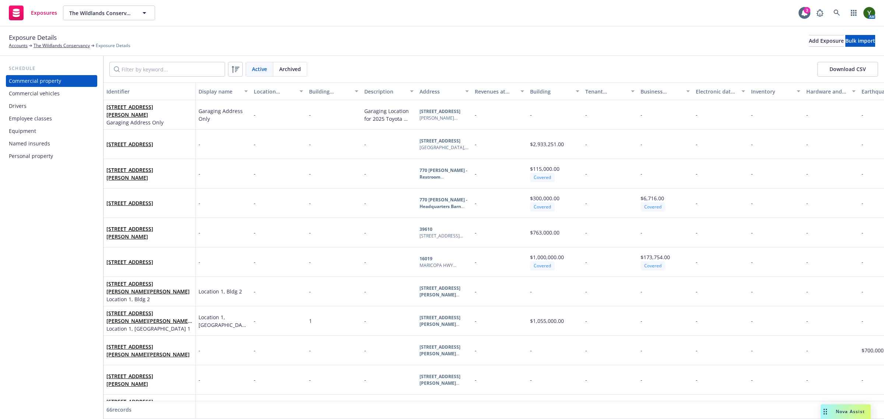
click at [45, 94] on div "Commercial vehicles" at bounding box center [34, 94] width 51 height 12
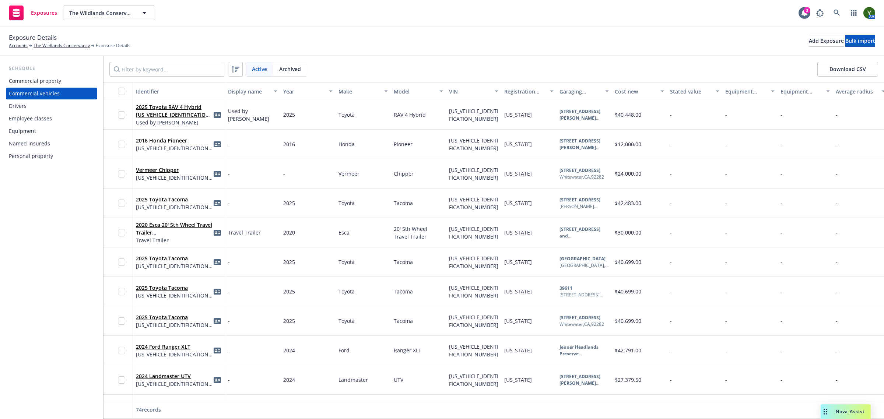
click at [165, 60] on div "Active Archived Download CSV" at bounding box center [493, 69] width 780 height 27
click at [162, 63] on input "Filter by keyword..." at bounding box center [167, 69] width 116 height 15
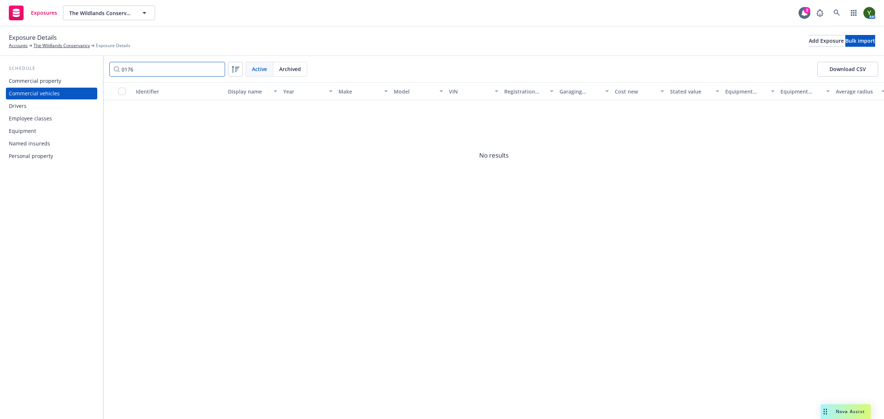
type input "0176"
click at [162, 77] on div "0176 Active Archived Download CSV" at bounding box center [493, 69] width 780 height 27
click at [161, 66] on input "0176" at bounding box center [167, 69] width 116 height 15
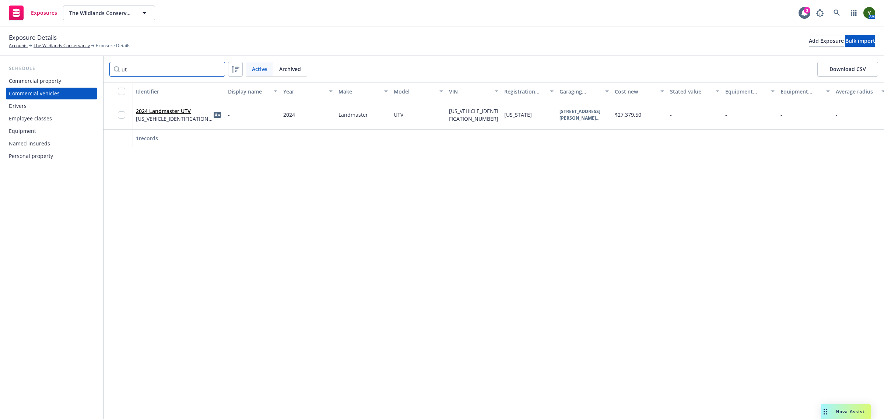
type input "u"
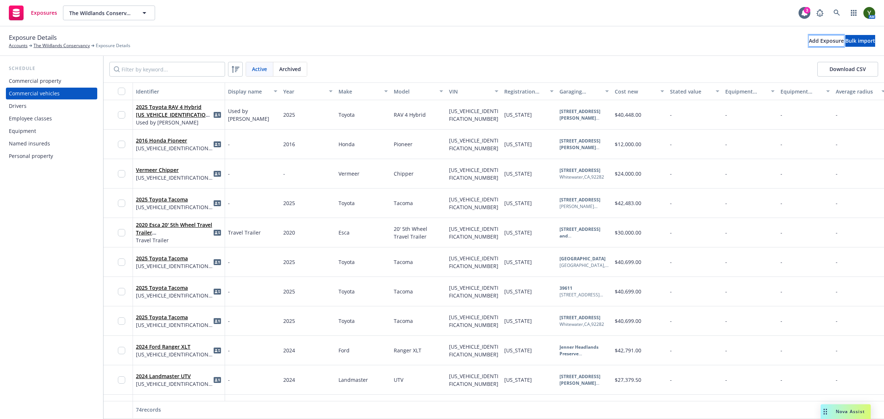
click at [808, 42] on div "Add Exposure" at bounding box center [825, 40] width 35 height 11
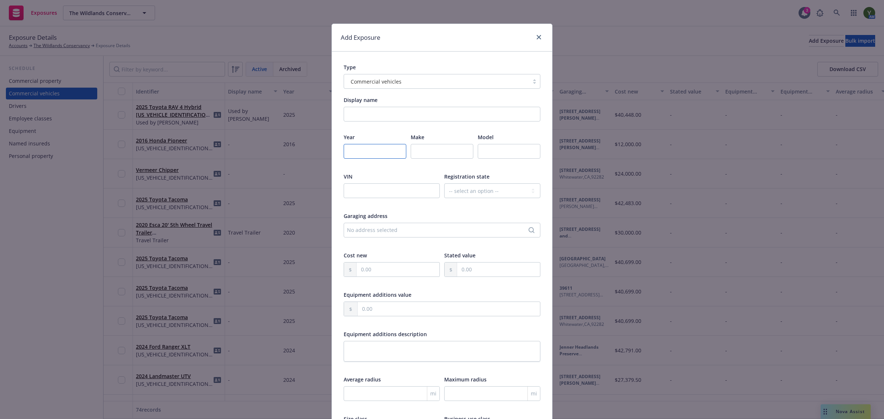
click at [355, 150] on input "number" at bounding box center [374, 151] width 63 height 15
type input "2025"
type input "Honda"
type input "UTV"
click at [365, 183] on div "VIN" at bounding box center [391, 190] width 96 height 35
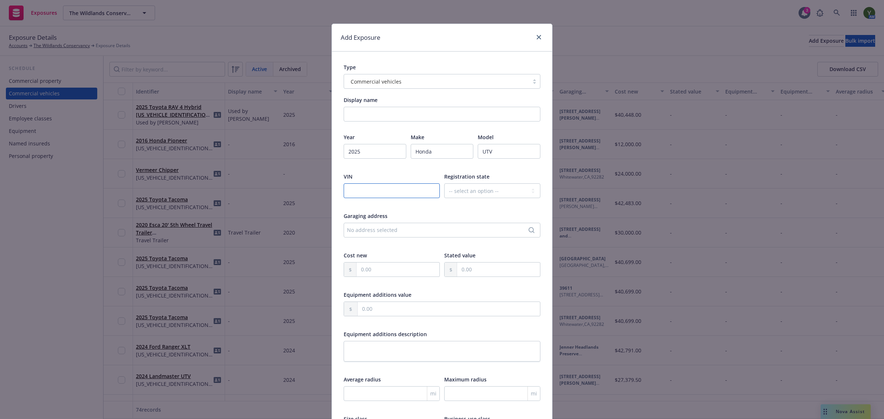
click at [362, 188] on input "text" at bounding box center [391, 190] width 96 height 15
paste input "1HFVE04V1S4900176"
type input "1HFVE04V1S4900176"
click at [484, 188] on select "-- select an option -- Alaska Alabama Arkansas American Samoa Arizona Californi…" at bounding box center [492, 190] width 96 height 15
select select "CA"
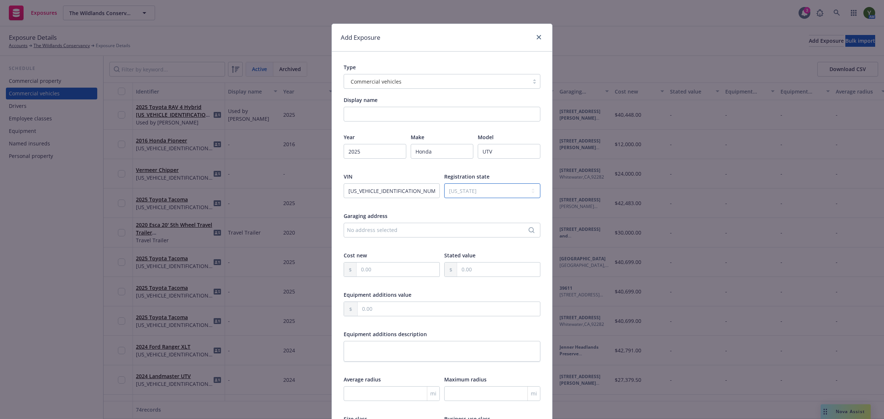
click at [444, 183] on select "-- select an option -- Alaska Alabama Arkansas American Samoa Arizona Californi…" at bounding box center [492, 190] width 96 height 15
click at [363, 229] on div "No address selected" at bounding box center [438, 230] width 183 height 8
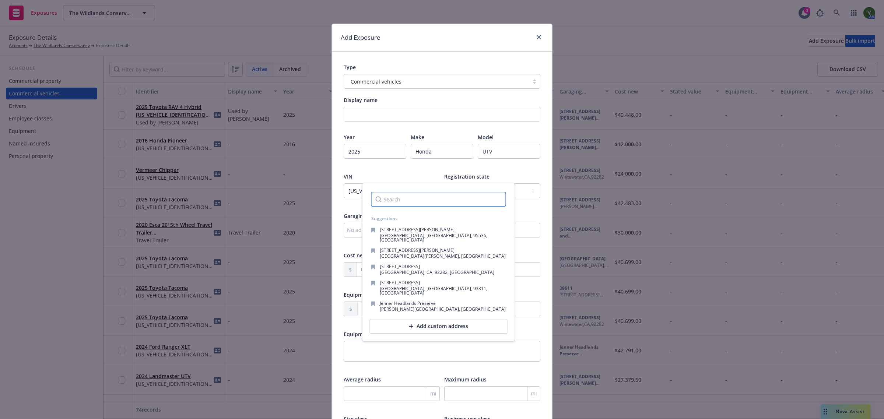
click at [413, 200] on input "Search" at bounding box center [438, 199] width 135 height 15
click at [411, 253] on span "Oak Glen, CA, 92399, USA" at bounding box center [443, 256] width 126 height 6
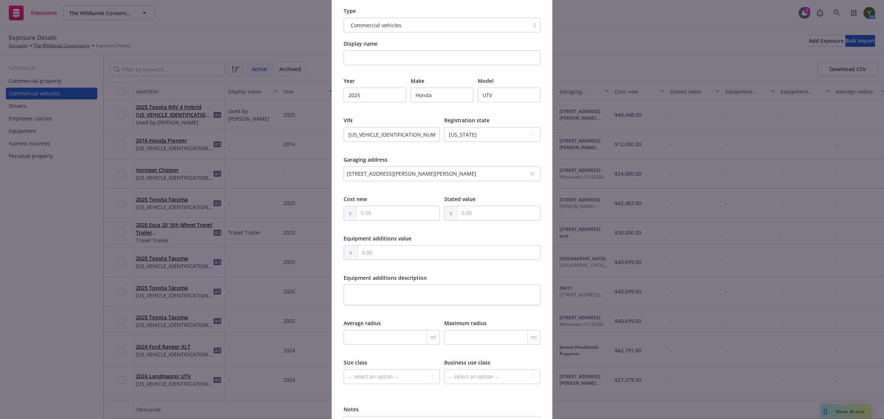
scroll to position [61, 0]
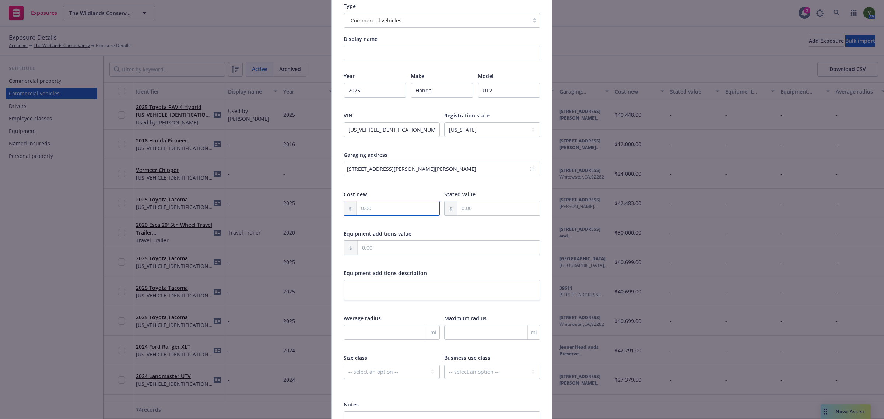
click at [363, 214] on input "text" at bounding box center [397, 208] width 83 height 14
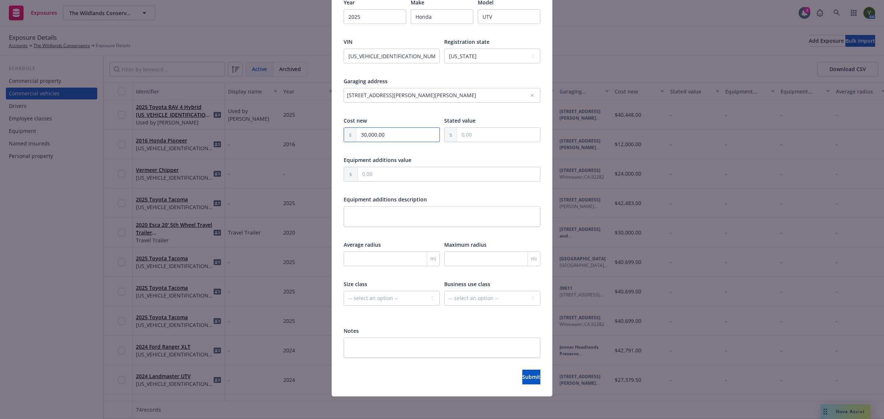
scroll to position [136, 0]
type input "30,000.00"
click at [522, 377] on button "Submit" at bounding box center [531, 376] width 18 height 15
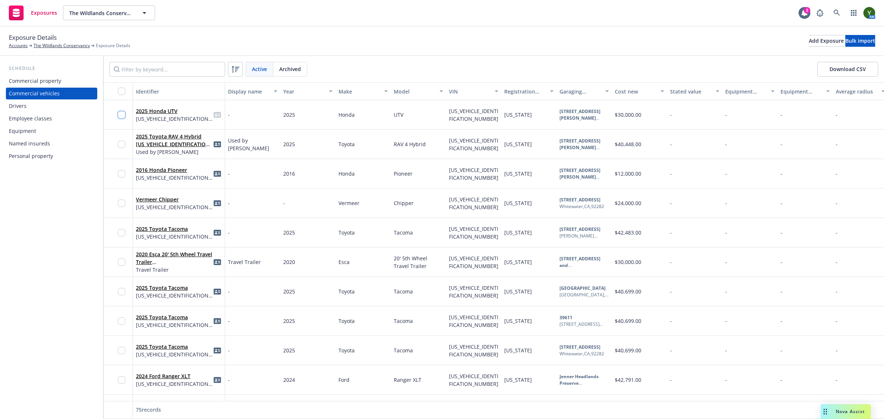
click at [122, 114] on input "checkbox" at bounding box center [121, 114] width 7 height 7
click at [462, 404] on span "Generate Auto ID cards" at bounding box center [479, 402] width 59 height 7
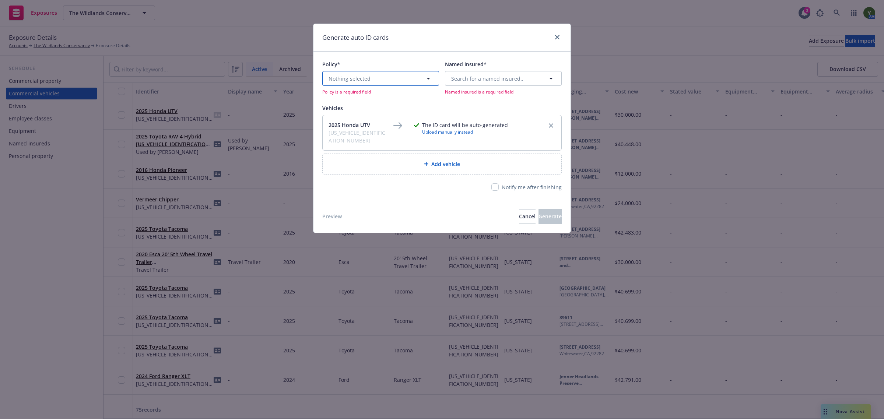
click at [377, 77] on button "Nothing selected" at bounding box center [380, 78] width 117 height 15
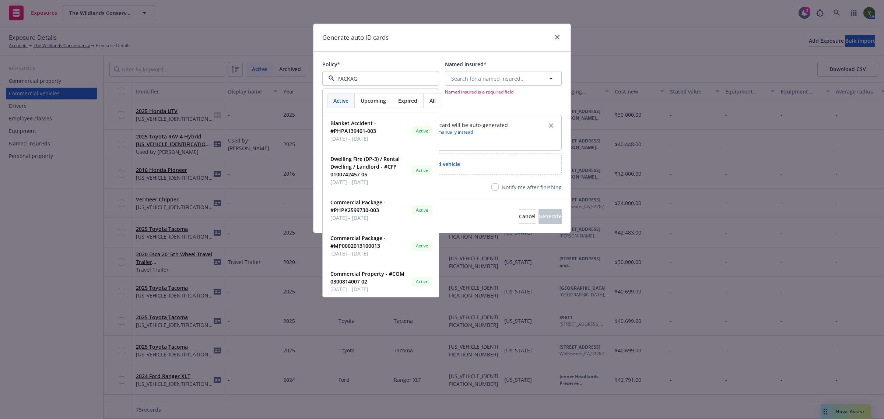
type input "PACKAGE"
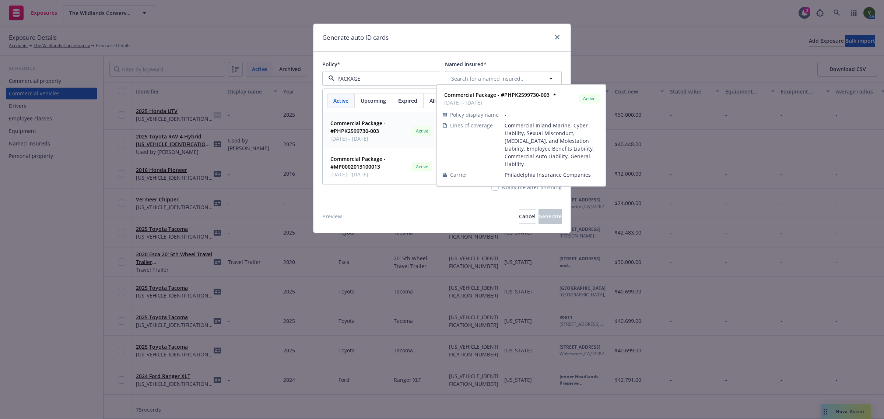
click at [378, 130] on strong "Commercial Package - #PHPK2599730-003" at bounding box center [357, 127] width 55 height 15
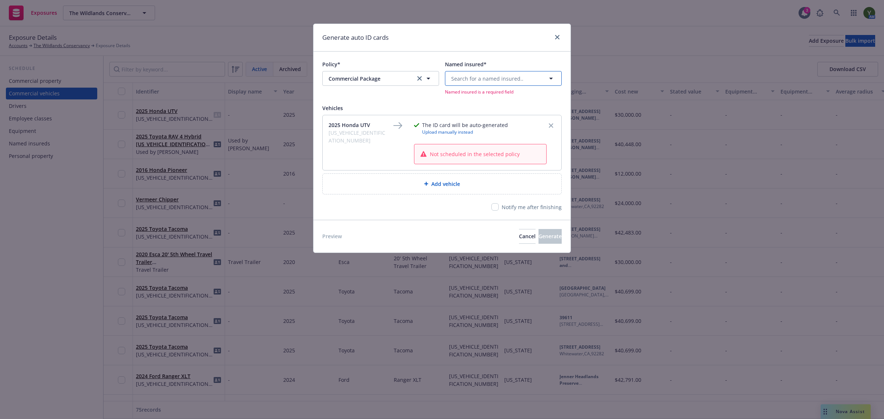
click at [489, 80] on span "Search for a named insured.." at bounding box center [487, 79] width 72 height 8
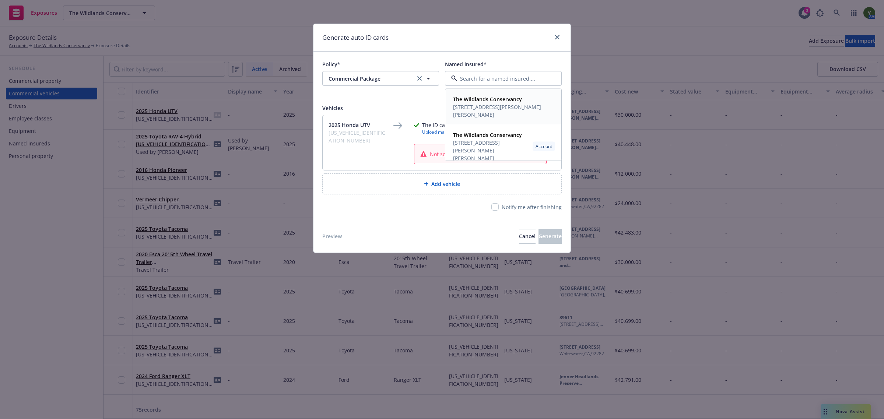
click at [483, 105] on span "39611 OAK GLEN ROAD #12, OAK GLEN, CA, 92399, USA" at bounding box center [502, 110] width 99 height 15
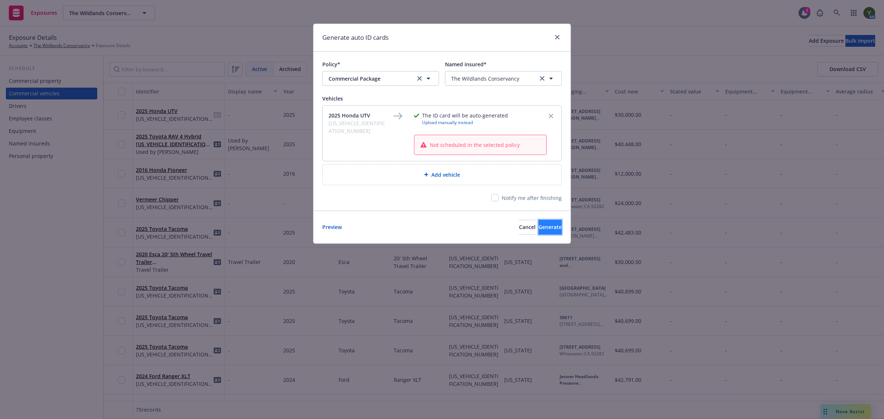
click at [538, 231] on button "Generate" at bounding box center [549, 227] width 23 height 15
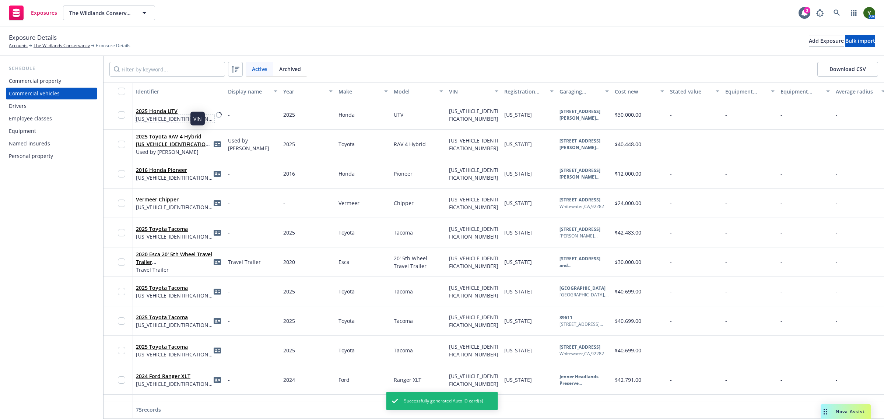
click at [177, 121] on span "1HFVE04V1S4900176" at bounding box center [175, 119] width 78 height 8
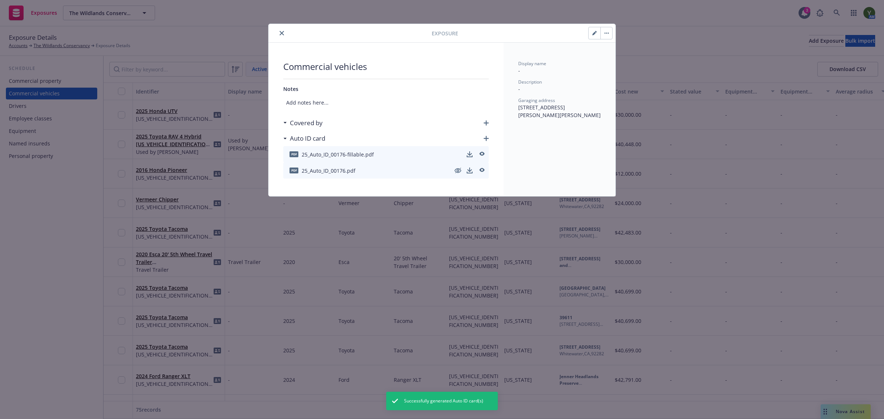
click at [484, 126] on div "Covered by" at bounding box center [385, 122] width 205 height 15
click at [484, 122] on div "Covered by" at bounding box center [385, 122] width 205 height 15
click at [484, 122] on icon "button" at bounding box center [485, 122] width 5 height 5
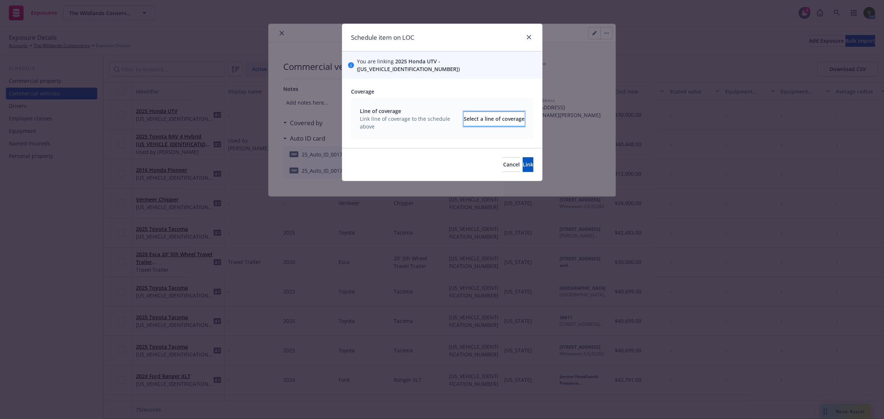
click at [472, 113] on div "Select a line of coverage" at bounding box center [493, 119] width 61 height 14
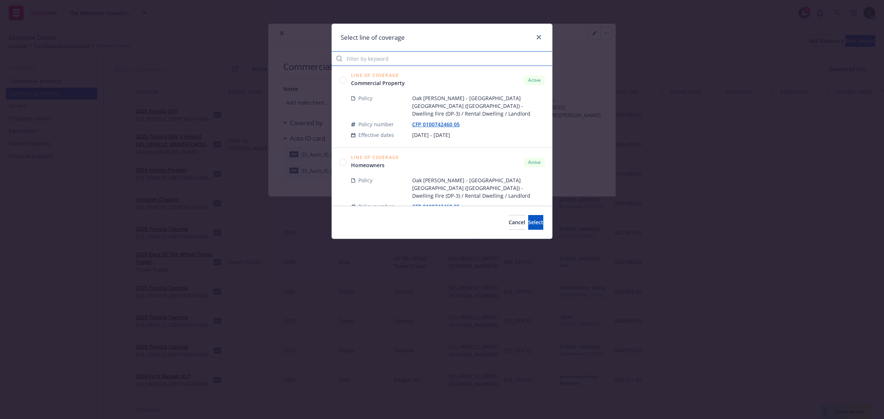
click at [406, 58] on input "Filter by keyword" at bounding box center [442, 58] width 220 height 15
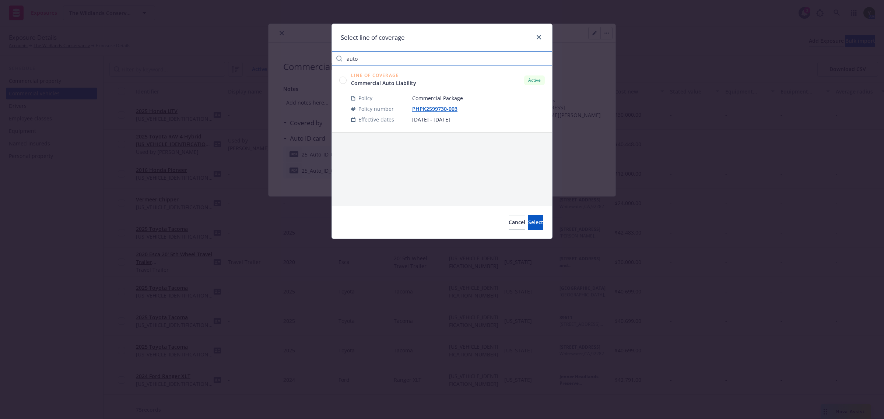
type input "auto"
click at [346, 80] on div "Line of Coverage Commercial Auto Liability Active" at bounding box center [441, 80] width 205 height 14
click at [345, 80] on circle at bounding box center [342, 80] width 7 height 7
click at [528, 223] on span "Select" at bounding box center [535, 222] width 15 height 7
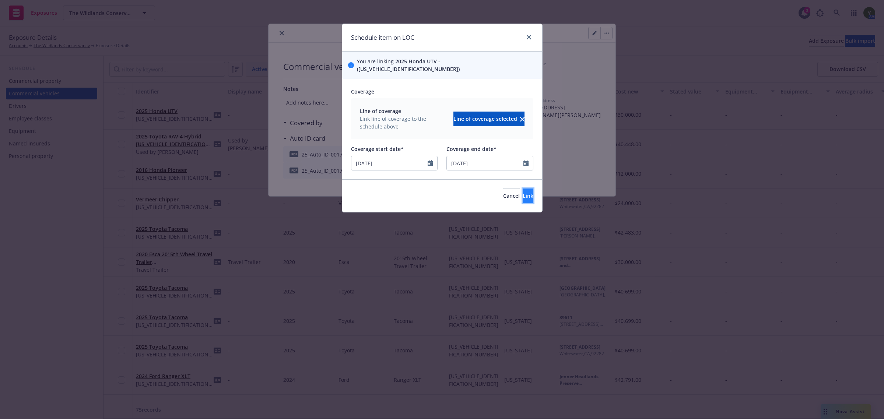
click at [522, 188] on button "Link" at bounding box center [527, 195] width 11 height 15
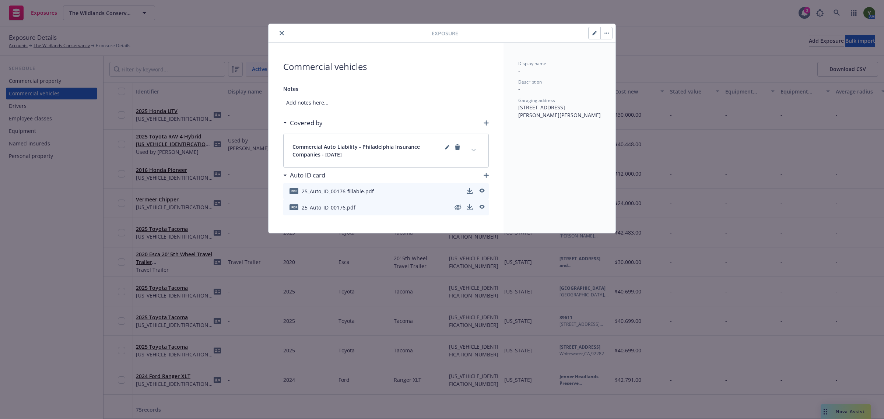
click at [280, 32] on icon "close" at bounding box center [281, 33] width 4 height 4
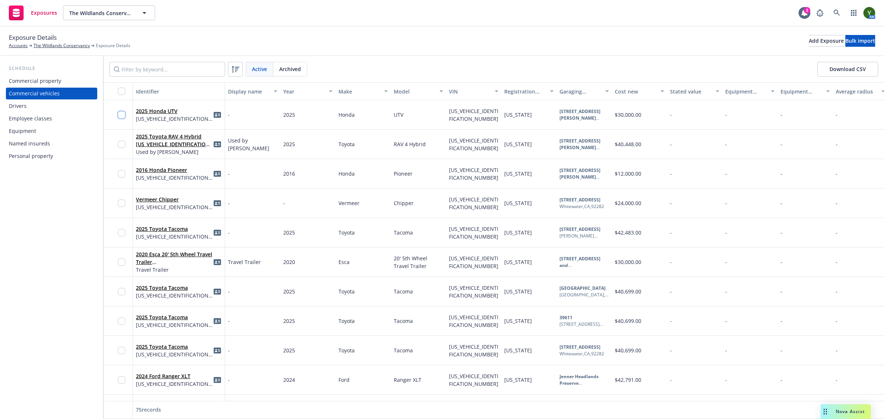
click at [120, 114] on input "checkbox" at bounding box center [121, 114] width 7 height 7
click at [388, 402] on div "Download ID cards" at bounding box center [388, 402] width 52 height 14
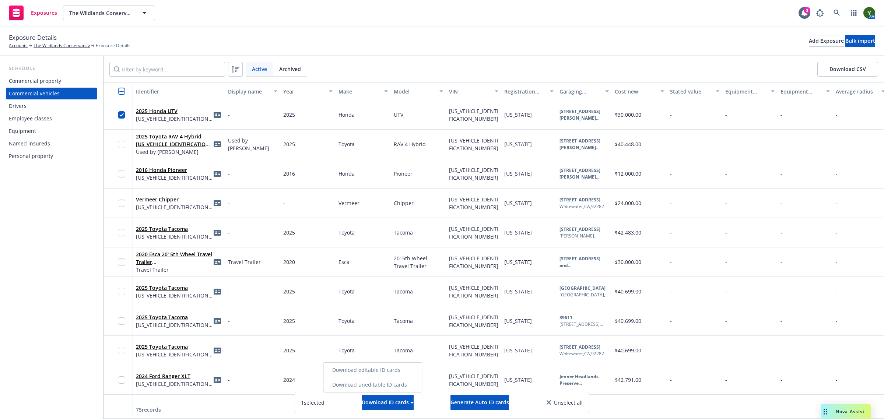
click at [357, 378] on link "Download uneditable ID cards" at bounding box center [372, 384] width 98 height 15
